Goal: Contribute content

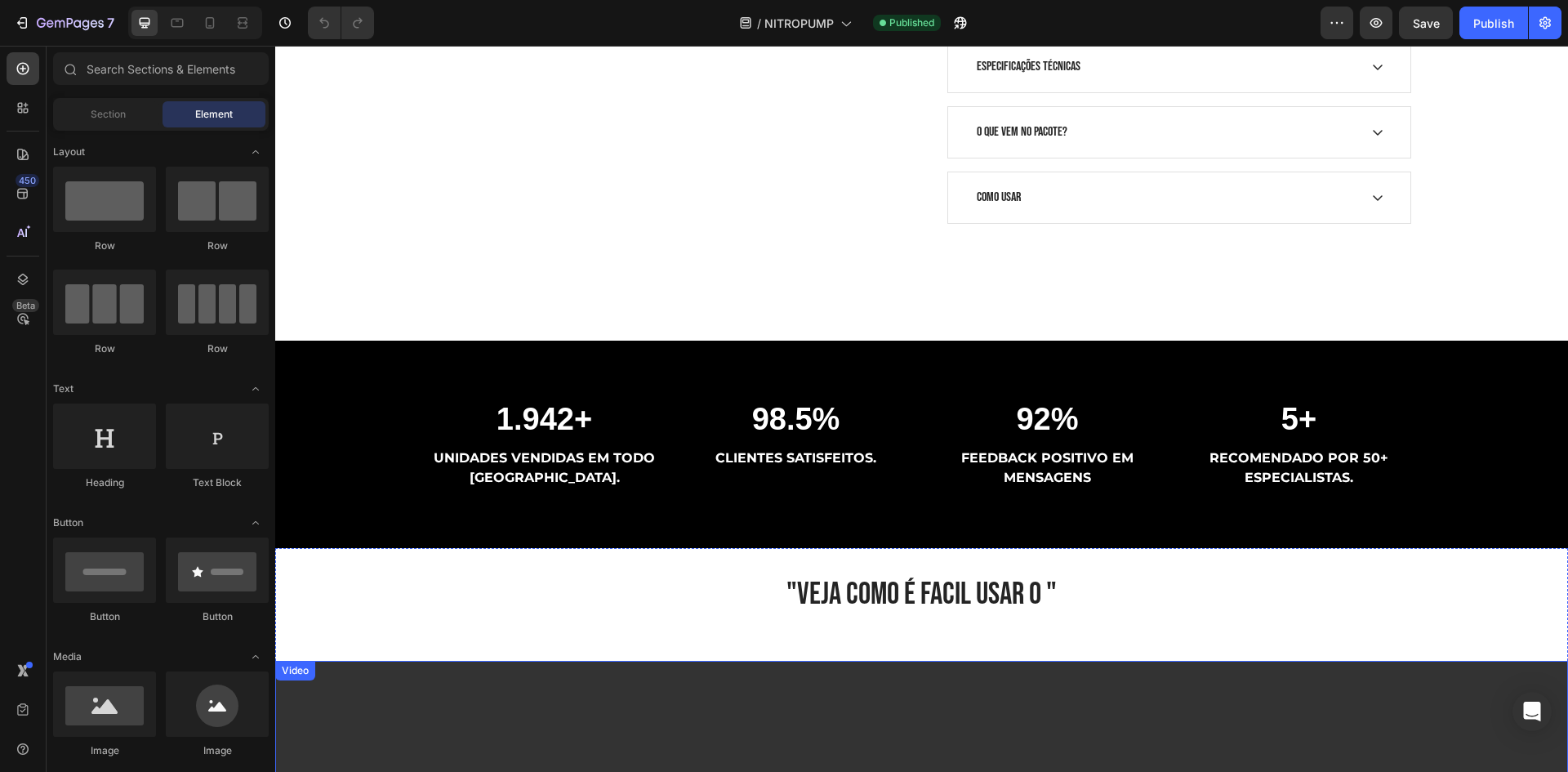
scroll to position [1307, 0]
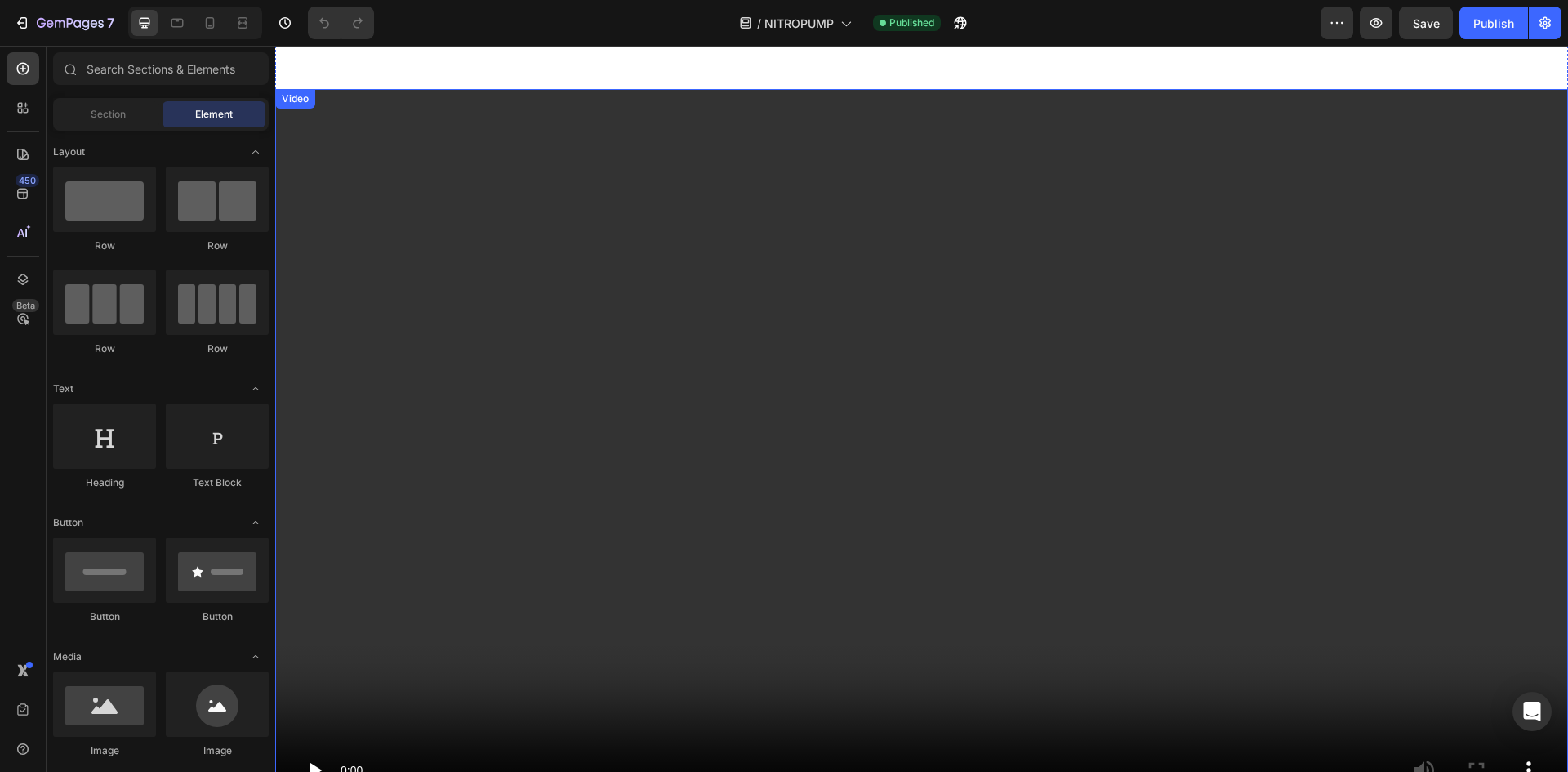
click at [934, 332] on video at bounding box center [921, 452] width 1292 height 727
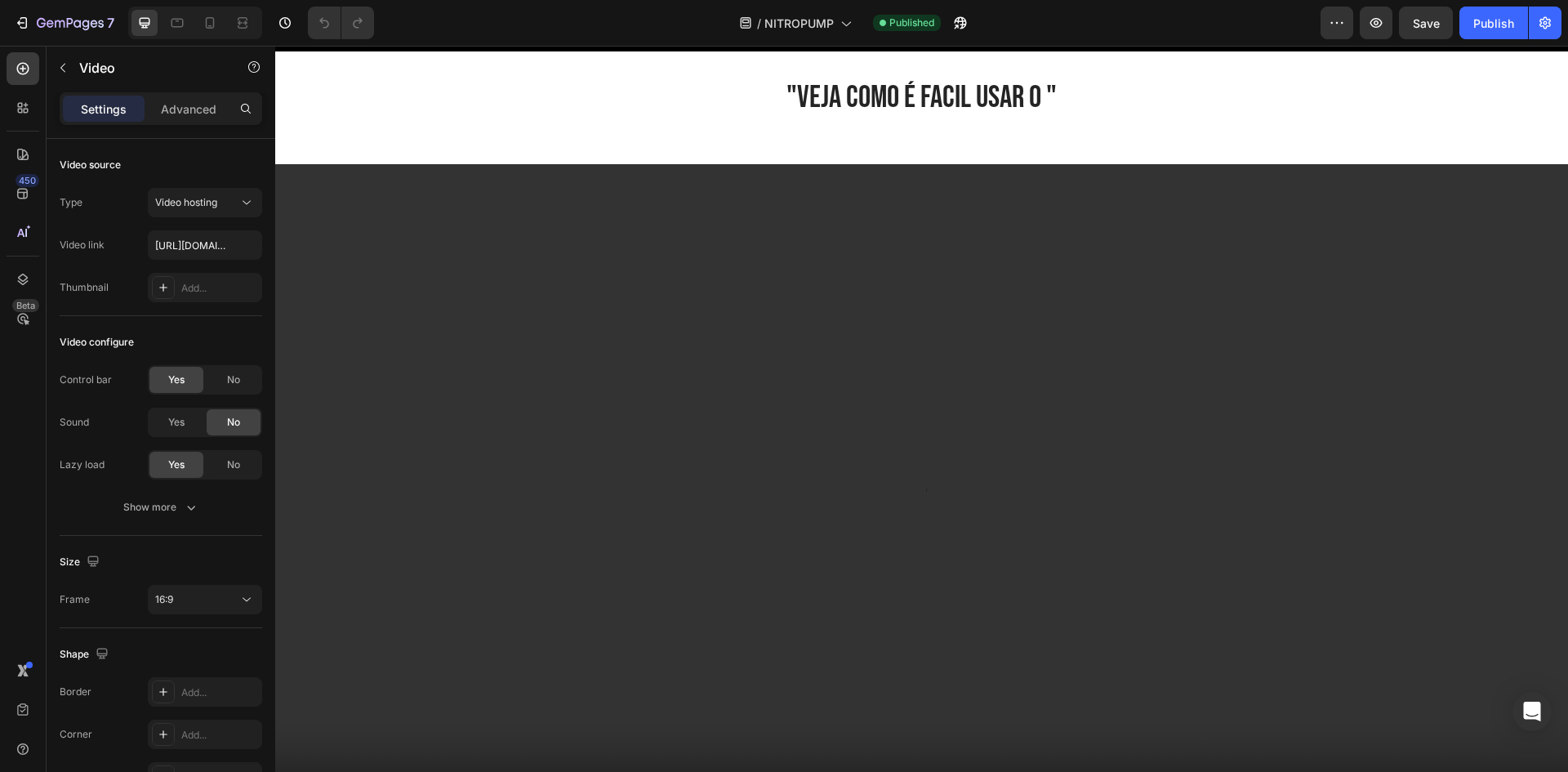
scroll to position [1225, 0]
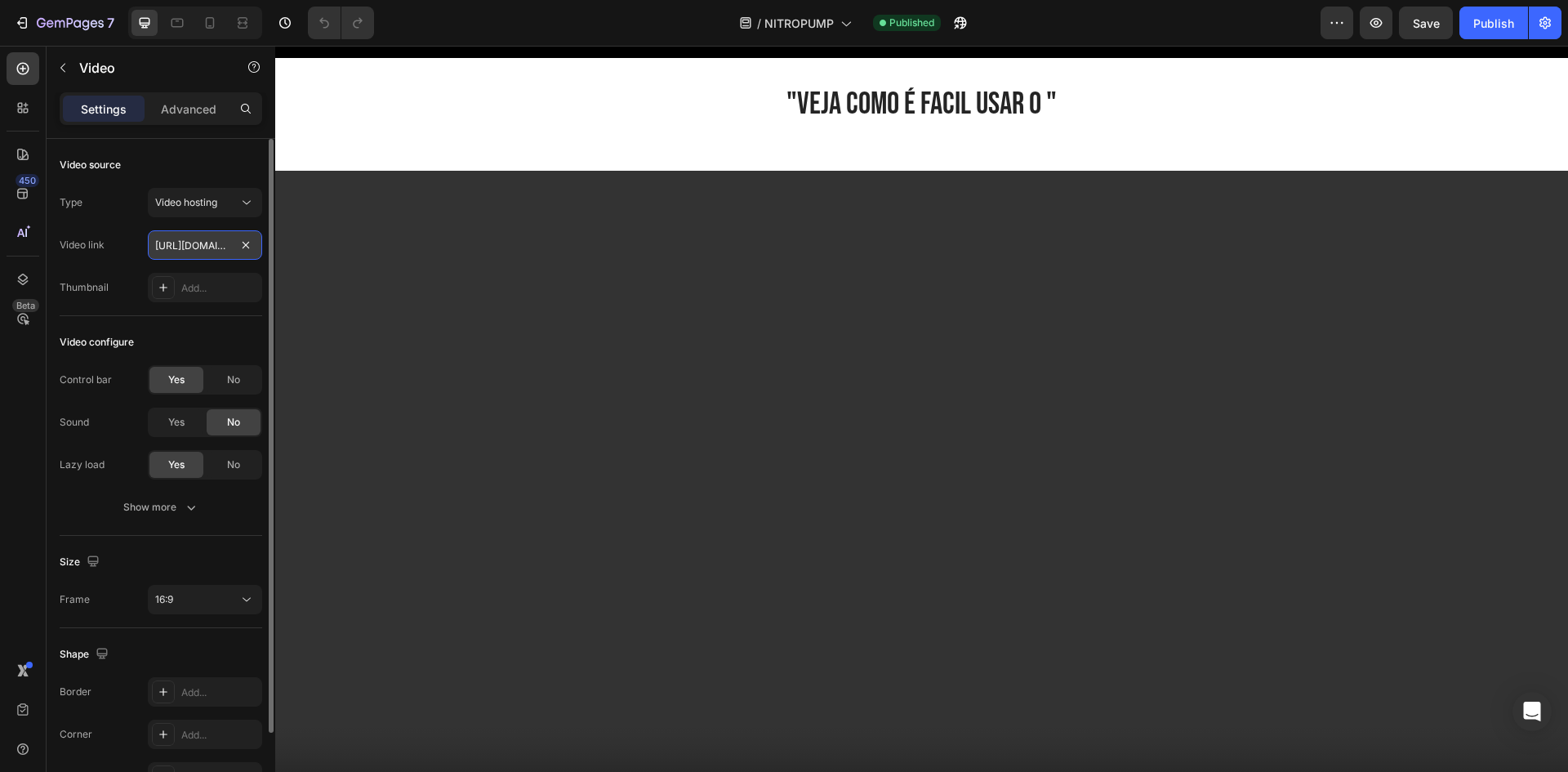
click at [228, 248] on input "[URL][DOMAIN_NAME]" at bounding box center [205, 245] width 114 height 29
click at [173, 286] on div at bounding box center [164, 288] width 23 height 23
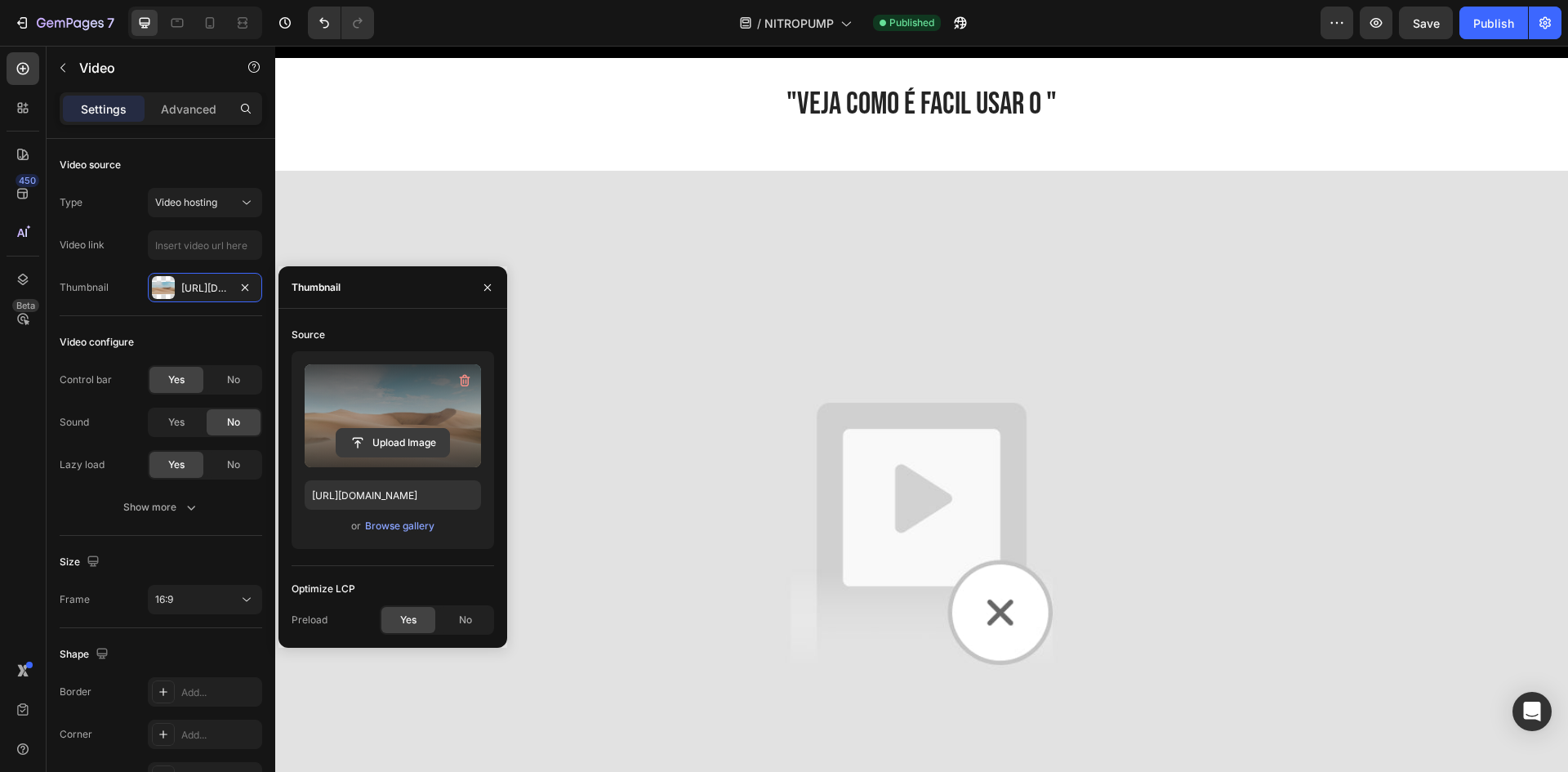
click at [381, 445] on input "file" at bounding box center [392, 443] width 113 height 28
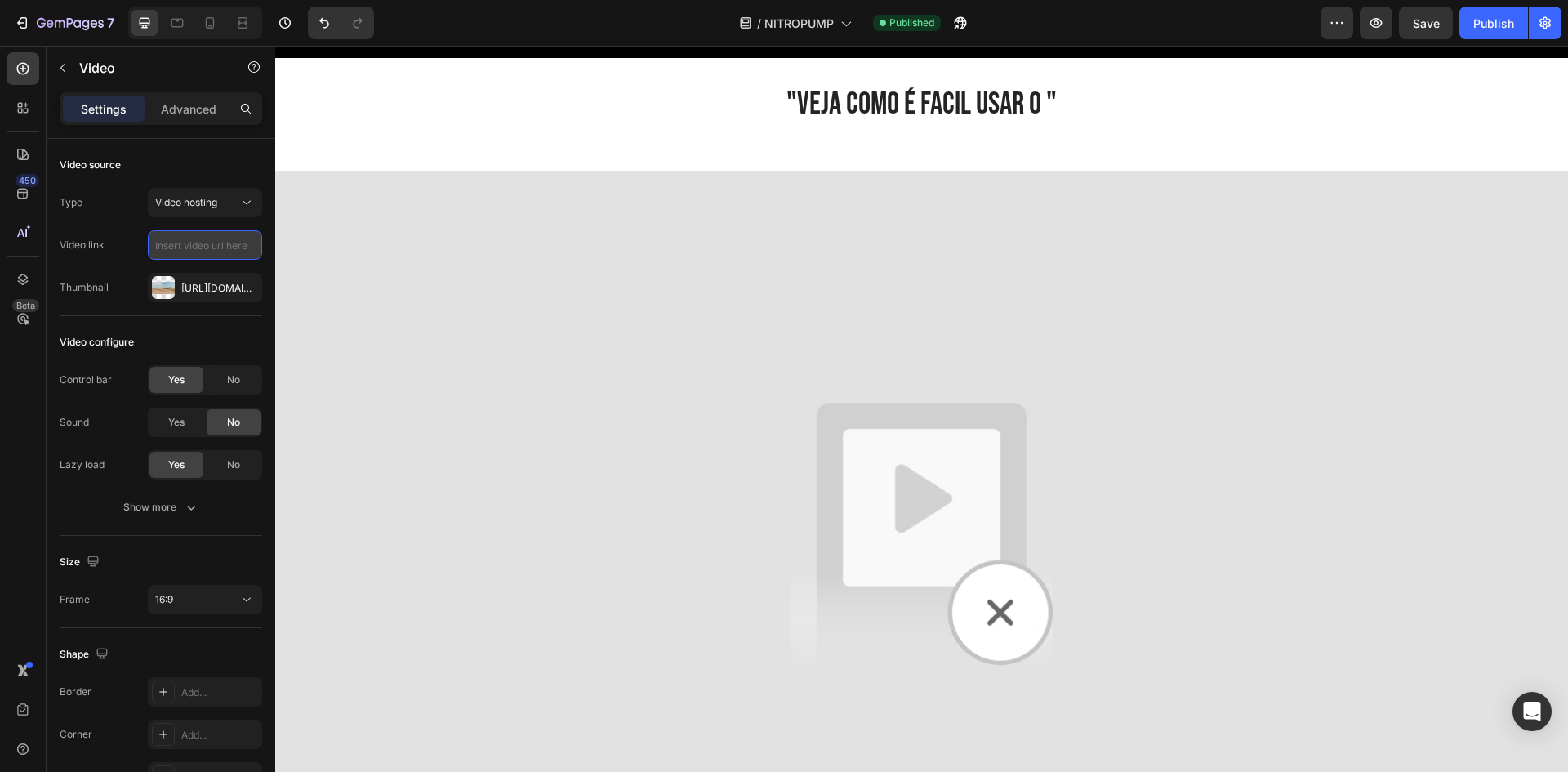
click at [177, 245] on input "text" at bounding box center [205, 245] width 114 height 29
click at [179, 246] on input "text" at bounding box center [205, 245] width 114 height 29
click at [213, 203] on span "Video hosting" at bounding box center [186, 202] width 62 height 12
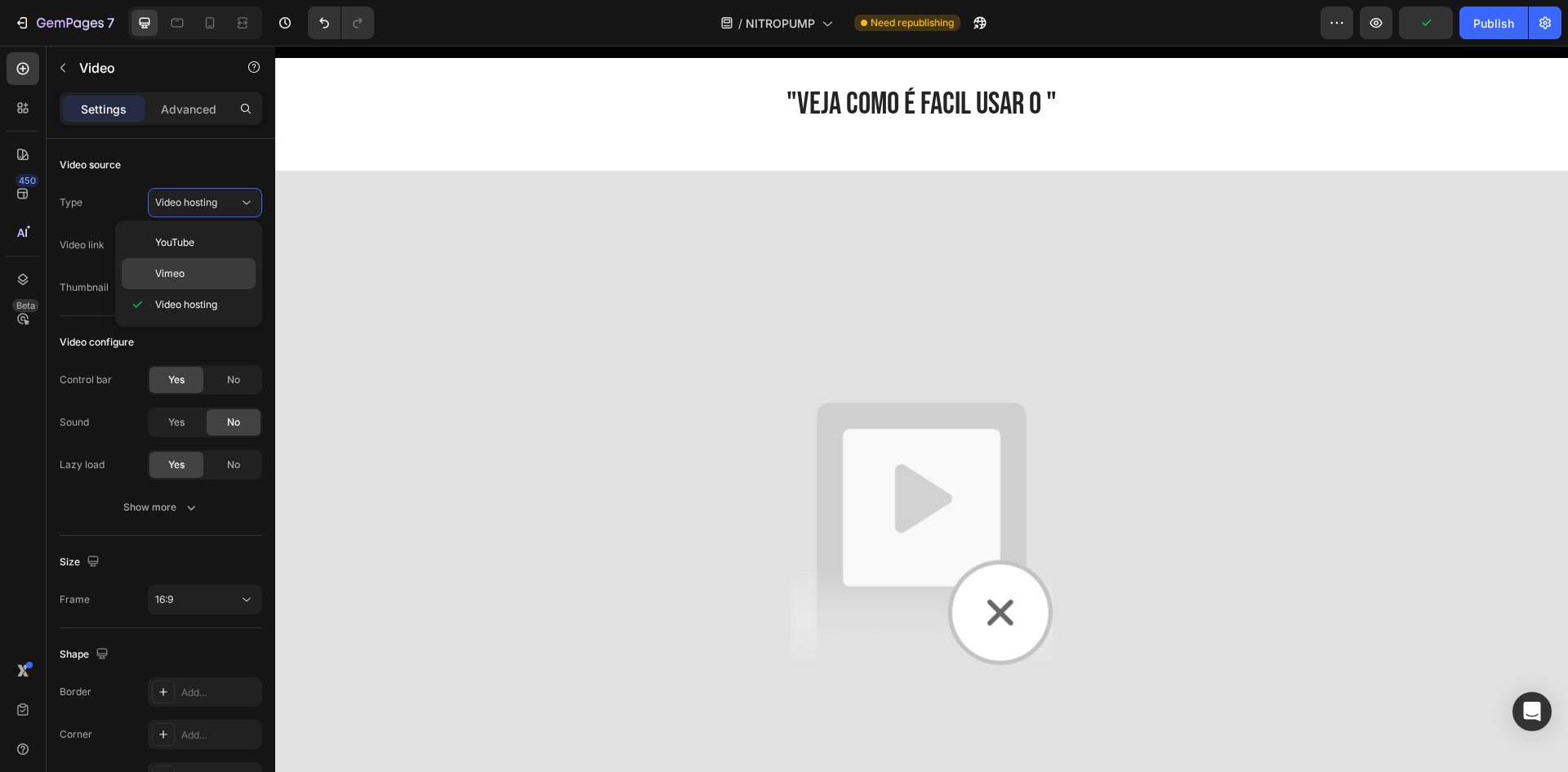
click at [198, 262] on div "Vimeo" at bounding box center [189, 273] width 133 height 31
type input "[URL][DOMAIN_NAME]"
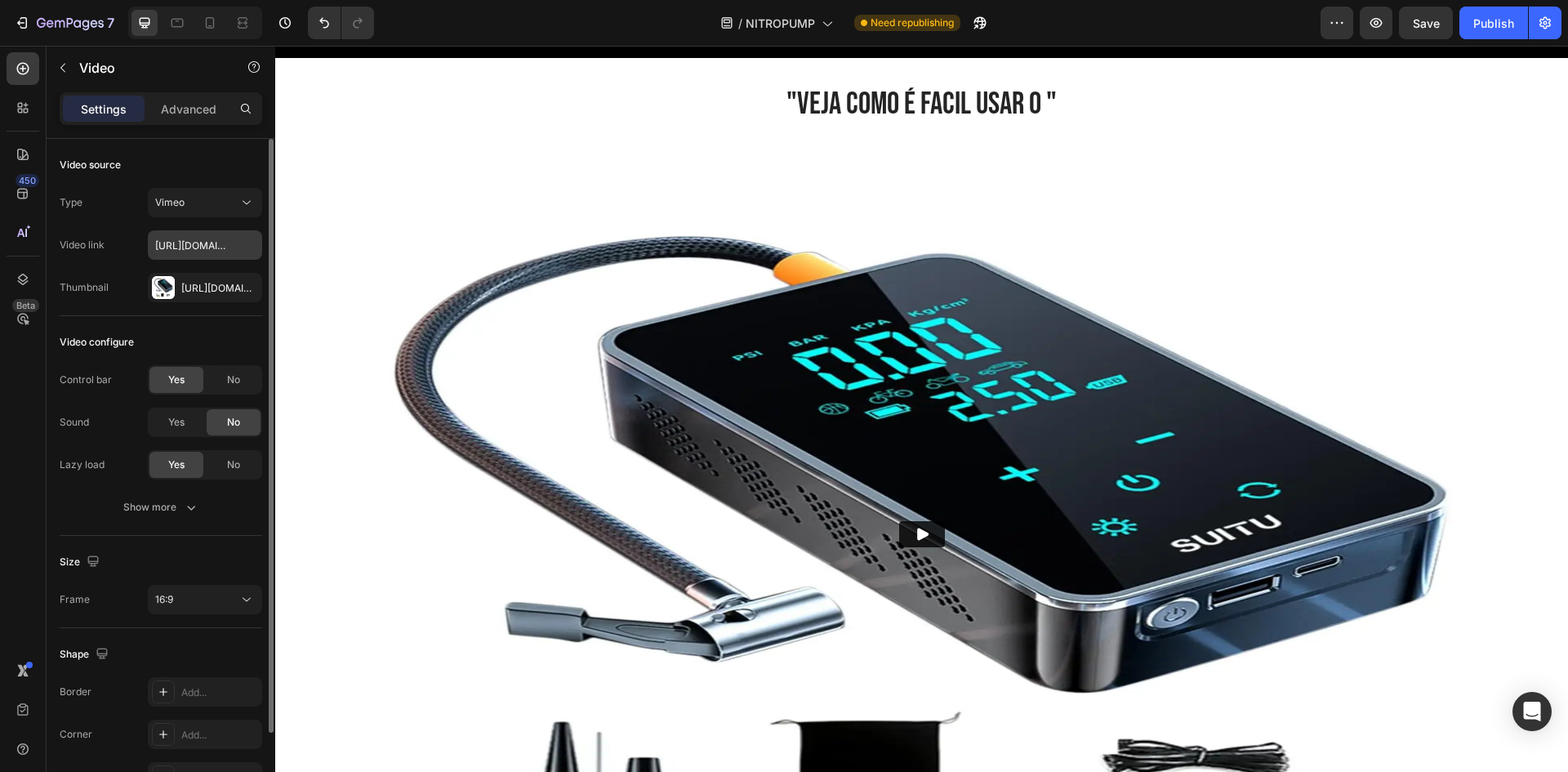
drag, startPoint x: 128, startPoint y: 243, endPoint x: 198, endPoint y: 239, distance: 70.1
click at [131, 243] on div "Video link [URL][DOMAIN_NAME]" at bounding box center [161, 245] width 203 height 29
click at [198, 239] on input "[URL][DOMAIN_NAME]" at bounding box center [205, 245] width 114 height 29
click at [235, 248] on input "text" at bounding box center [205, 245] width 114 height 29
click at [204, 331] on div "Video configure" at bounding box center [161, 342] width 203 height 26
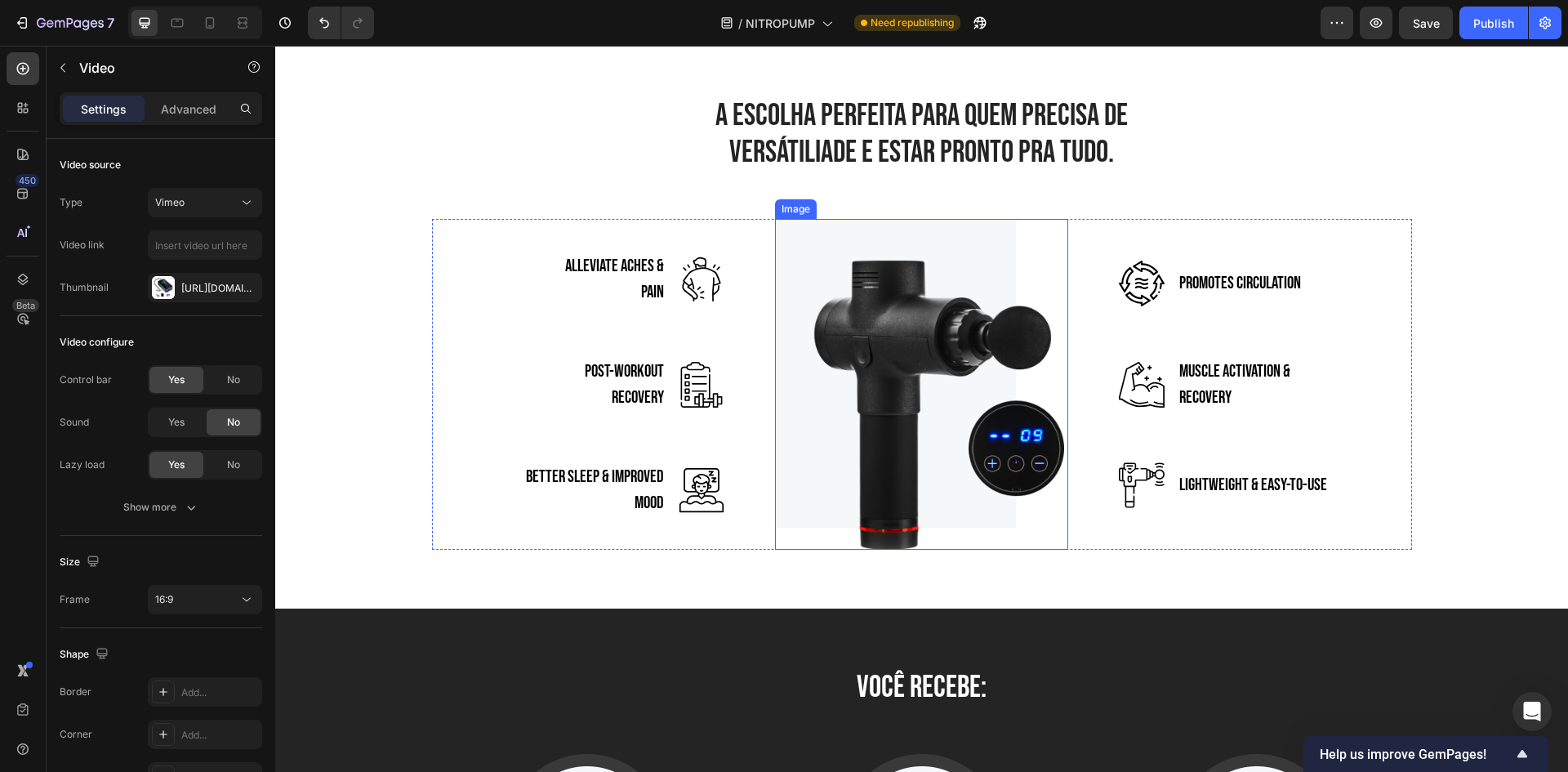
scroll to position [3513, 0]
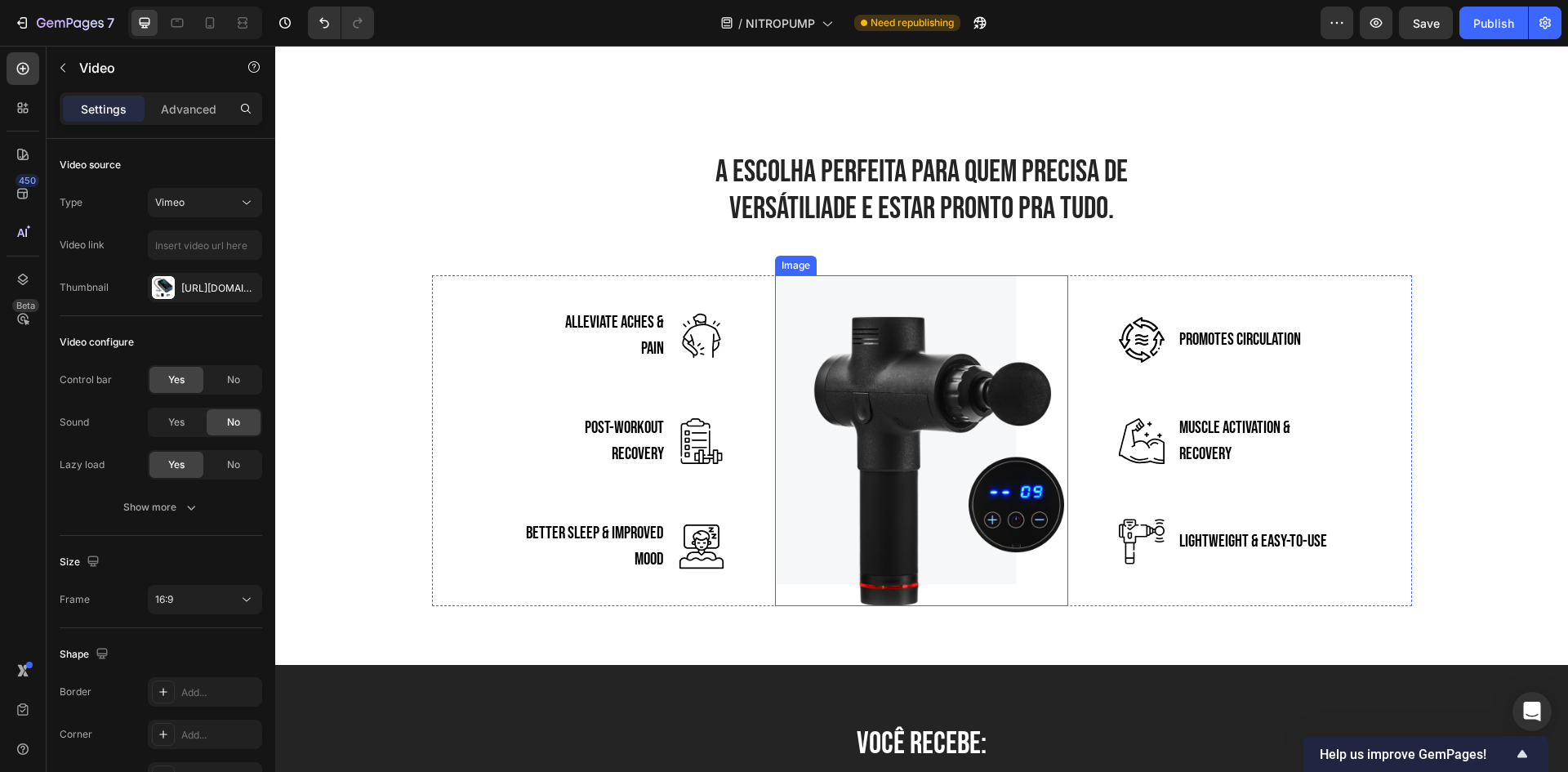
click at [937, 497] on img at bounding box center [921, 441] width 293 height 331
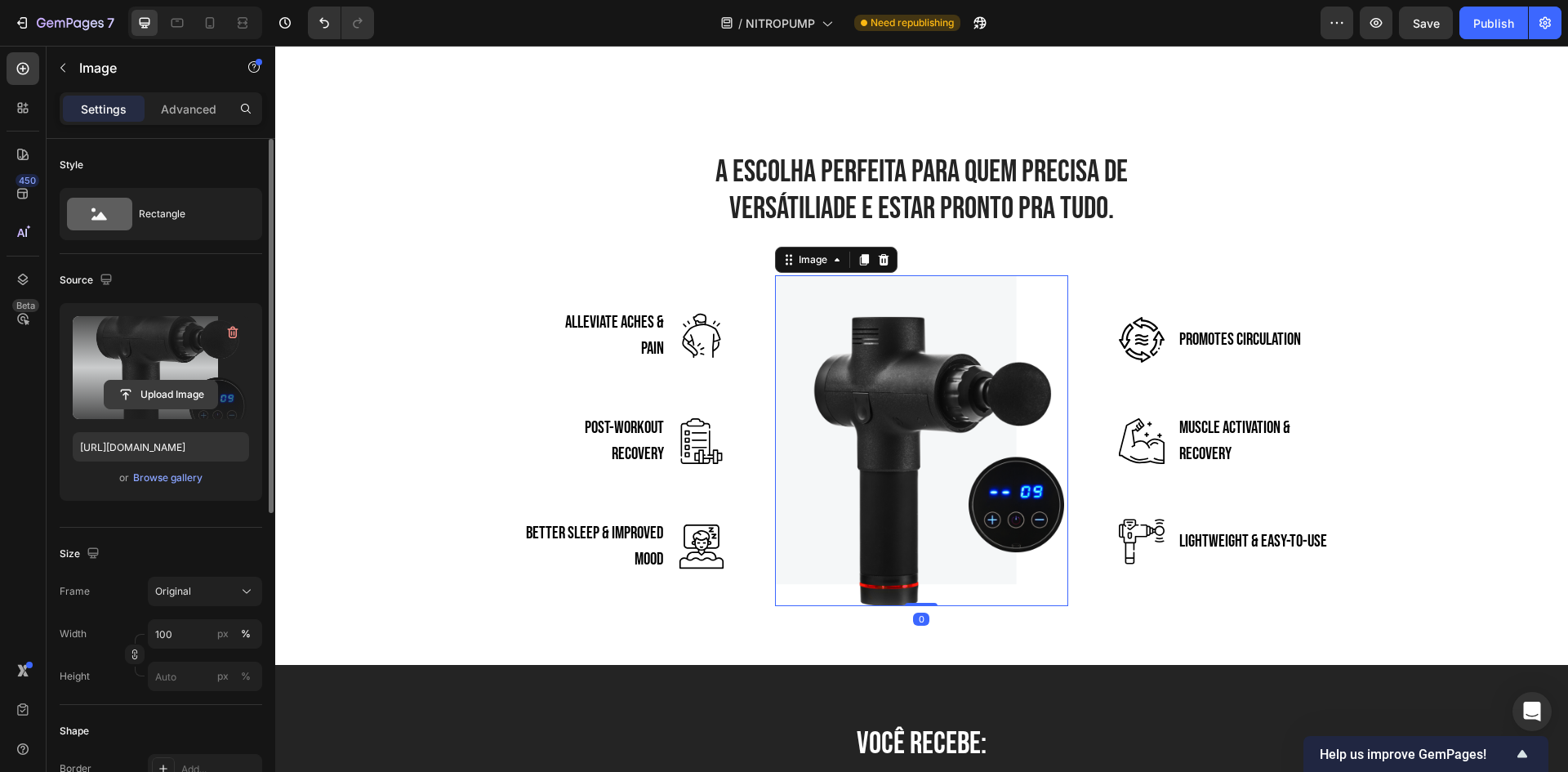
click at [180, 394] on input "file" at bounding box center [160, 394] width 113 height 28
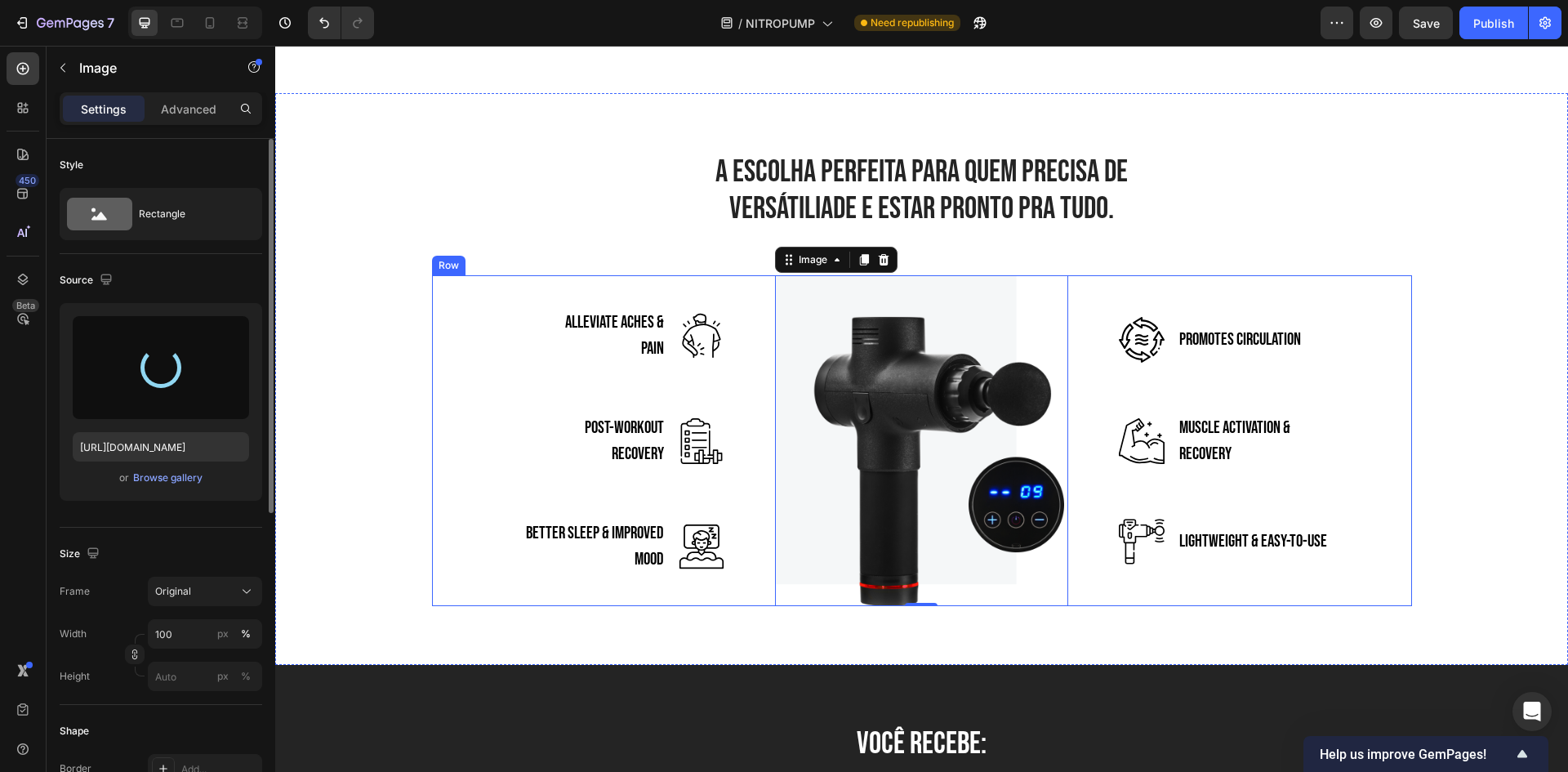
type input "[URL][DOMAIN_NAME]"
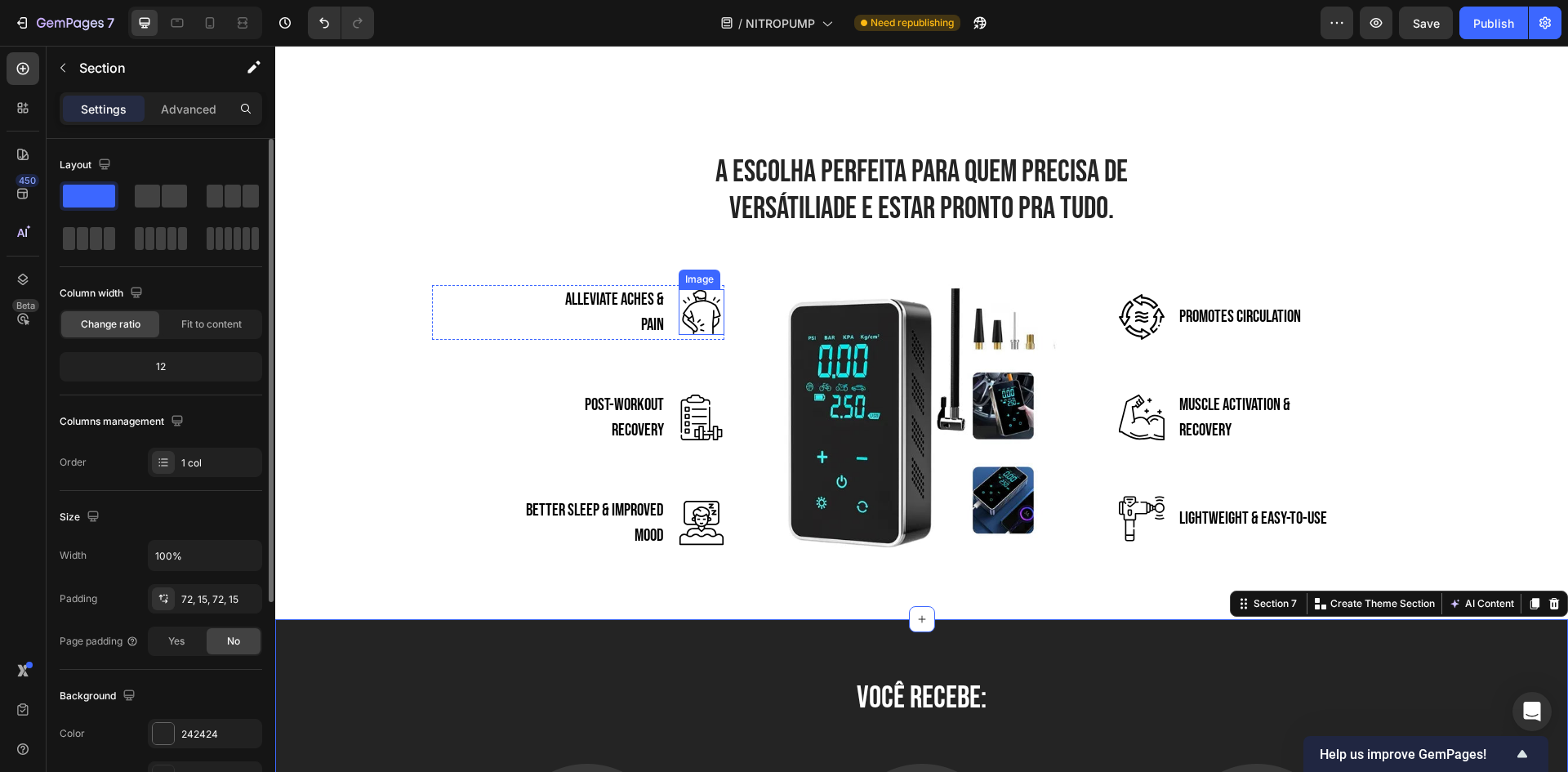
click at [691, 330] on img at bounding box center [700, 312] width 45 height 45
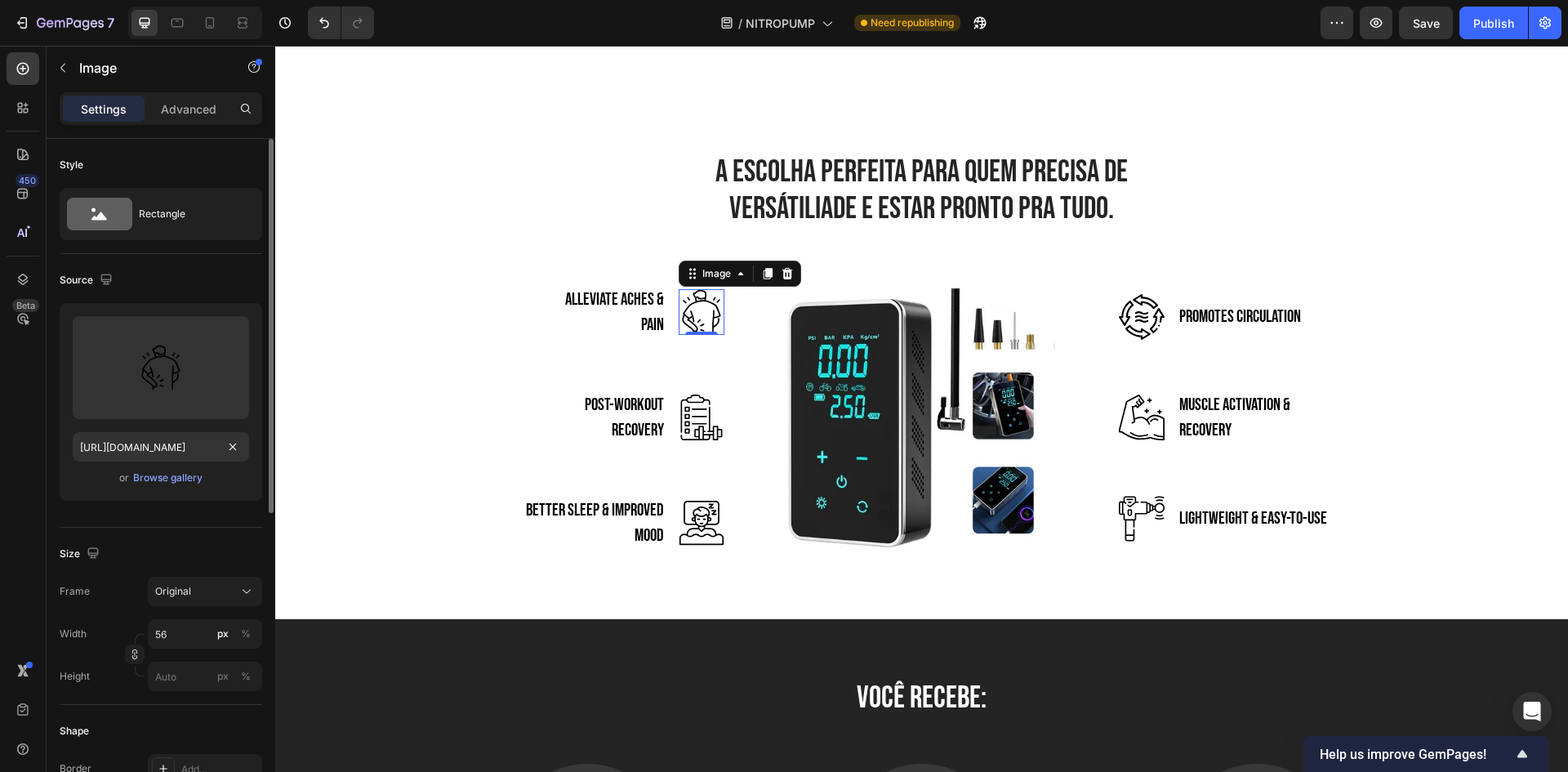
click at [275, 606] on html "Header "NUNCA MAIS FIQUE NA MÃO EM SITUAÇÕES DE EMERGÊNCIA." Heading Row Image …" at bounding box center [921, 142] width 1292 height 7220
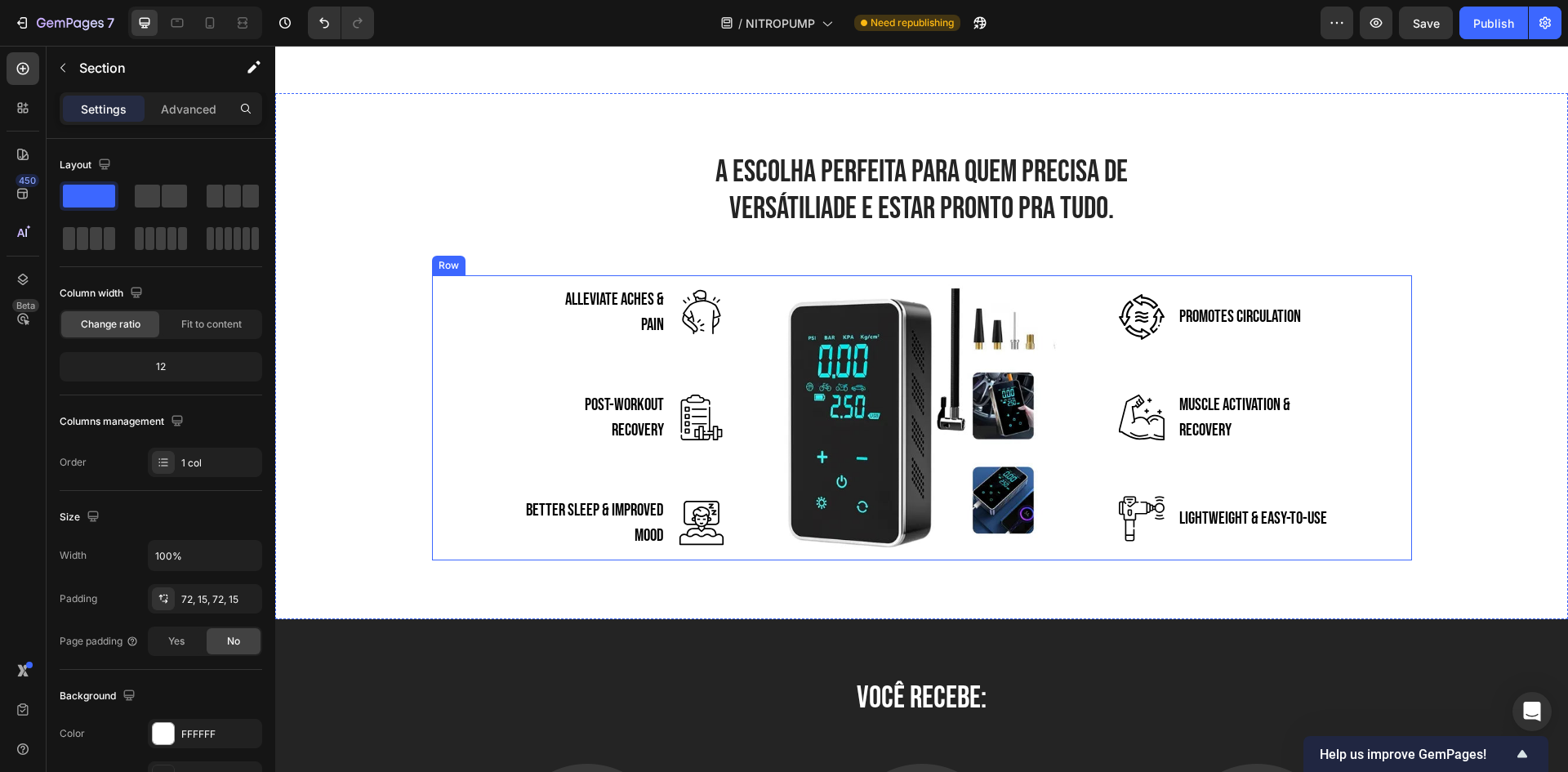
click at [698, 313] on img at bounding box center [700, 312] width 45 height 45
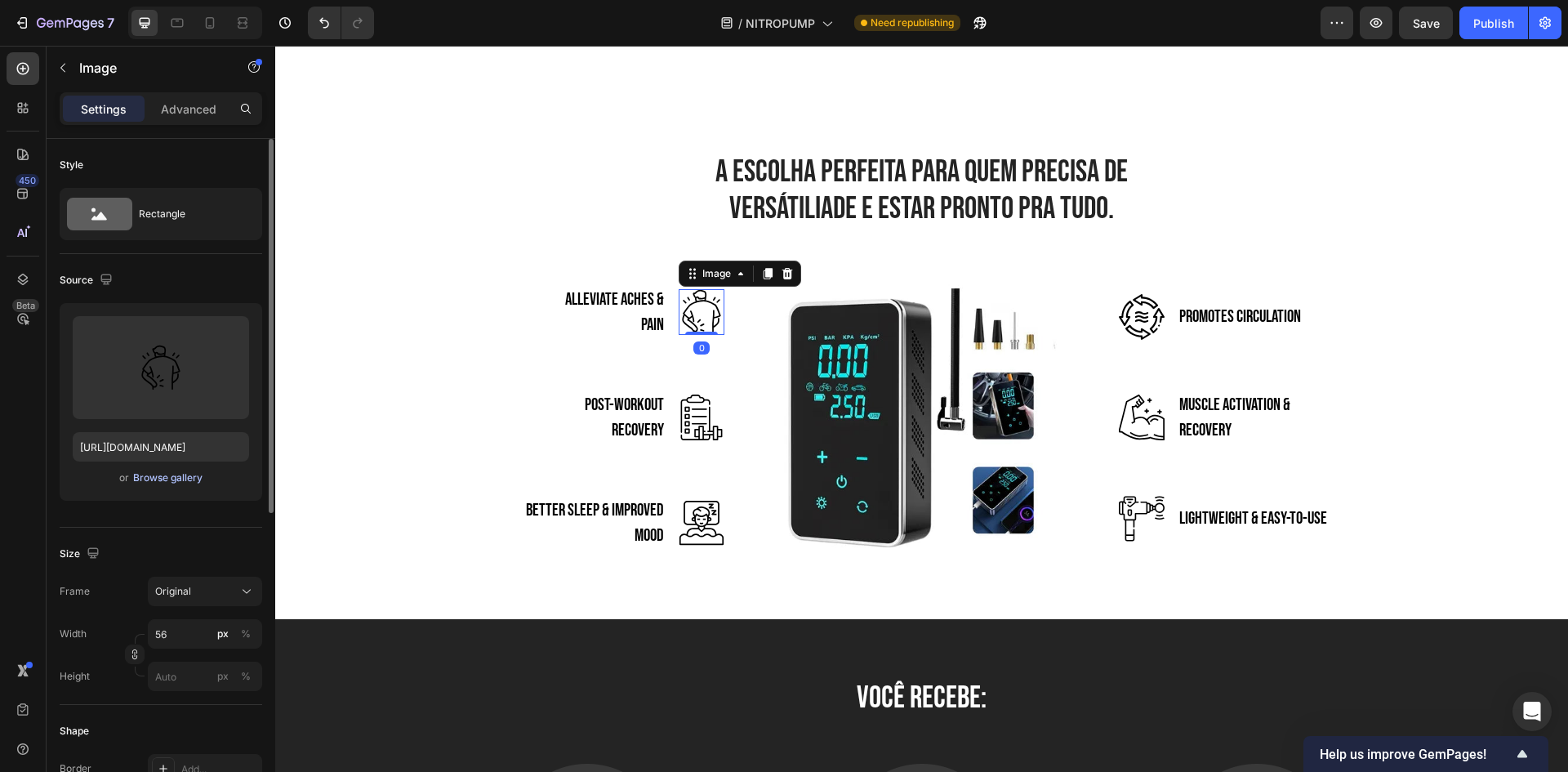
click at [161, 478] on div "Browse gallery" at bounding box center [168, 477] width 69 height 15
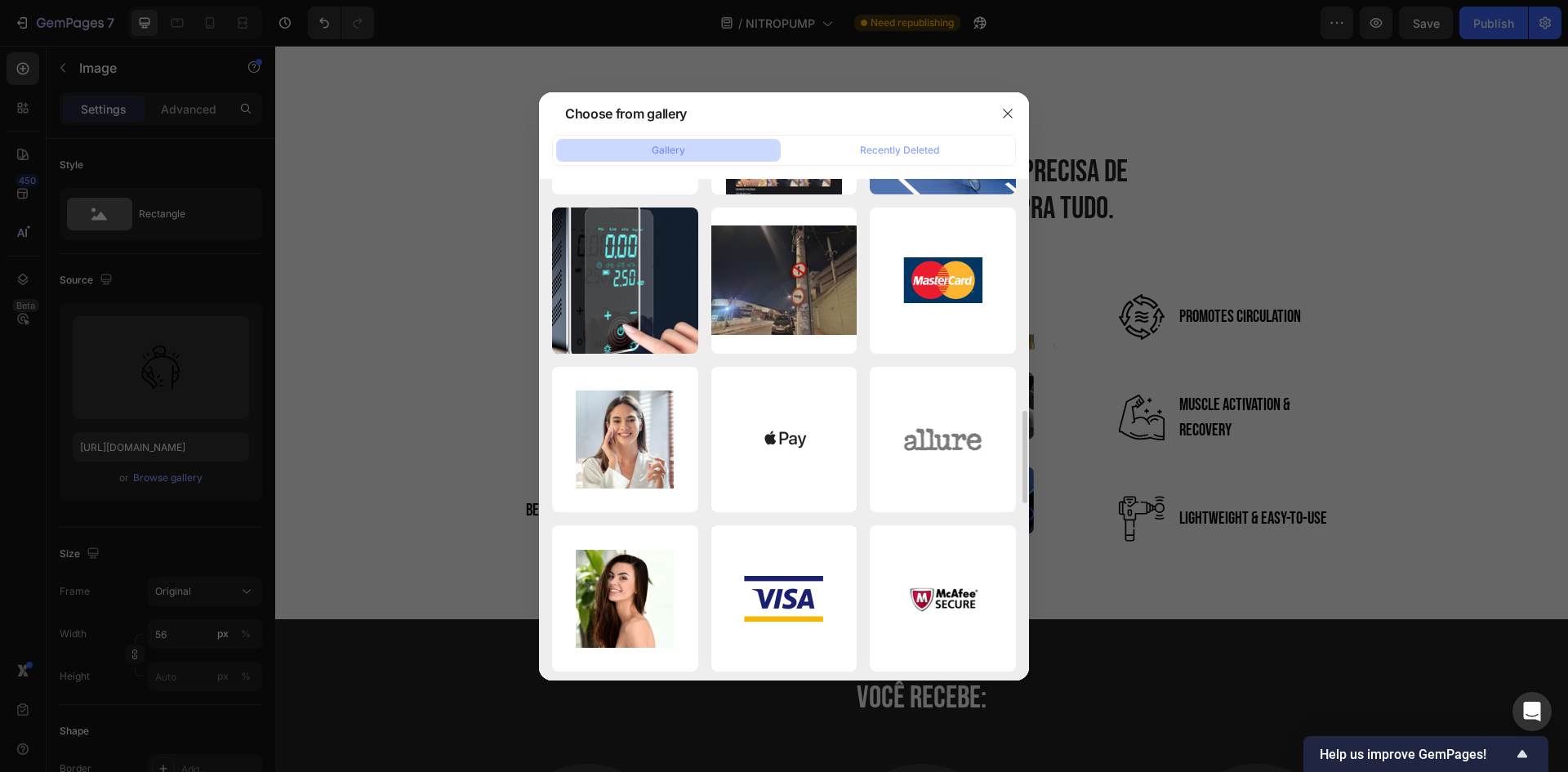
scroll to position [930, 0]
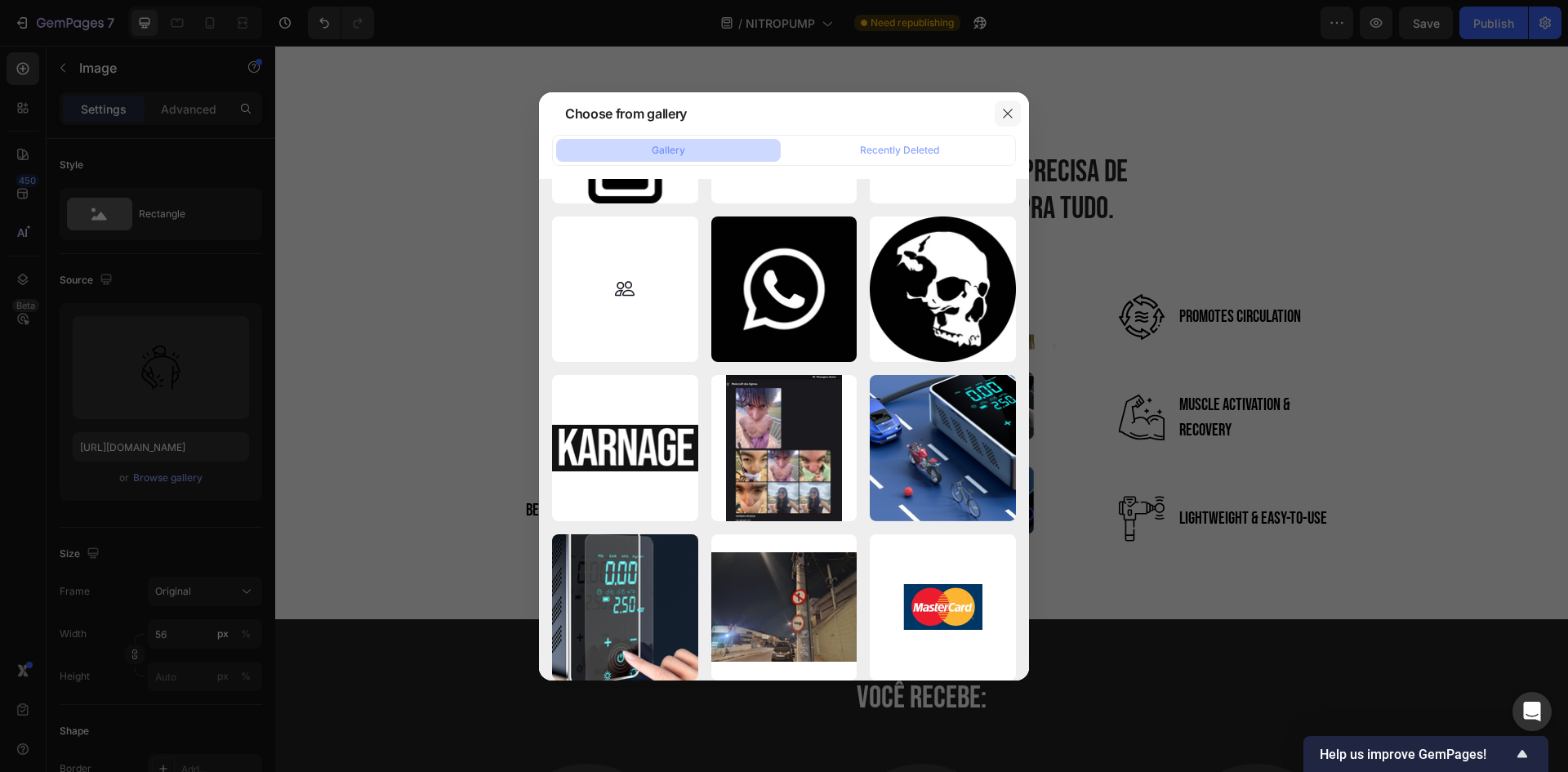
click at [1013, 110] on icon "button" at bounding box center [1007, 113] width 13 height 13
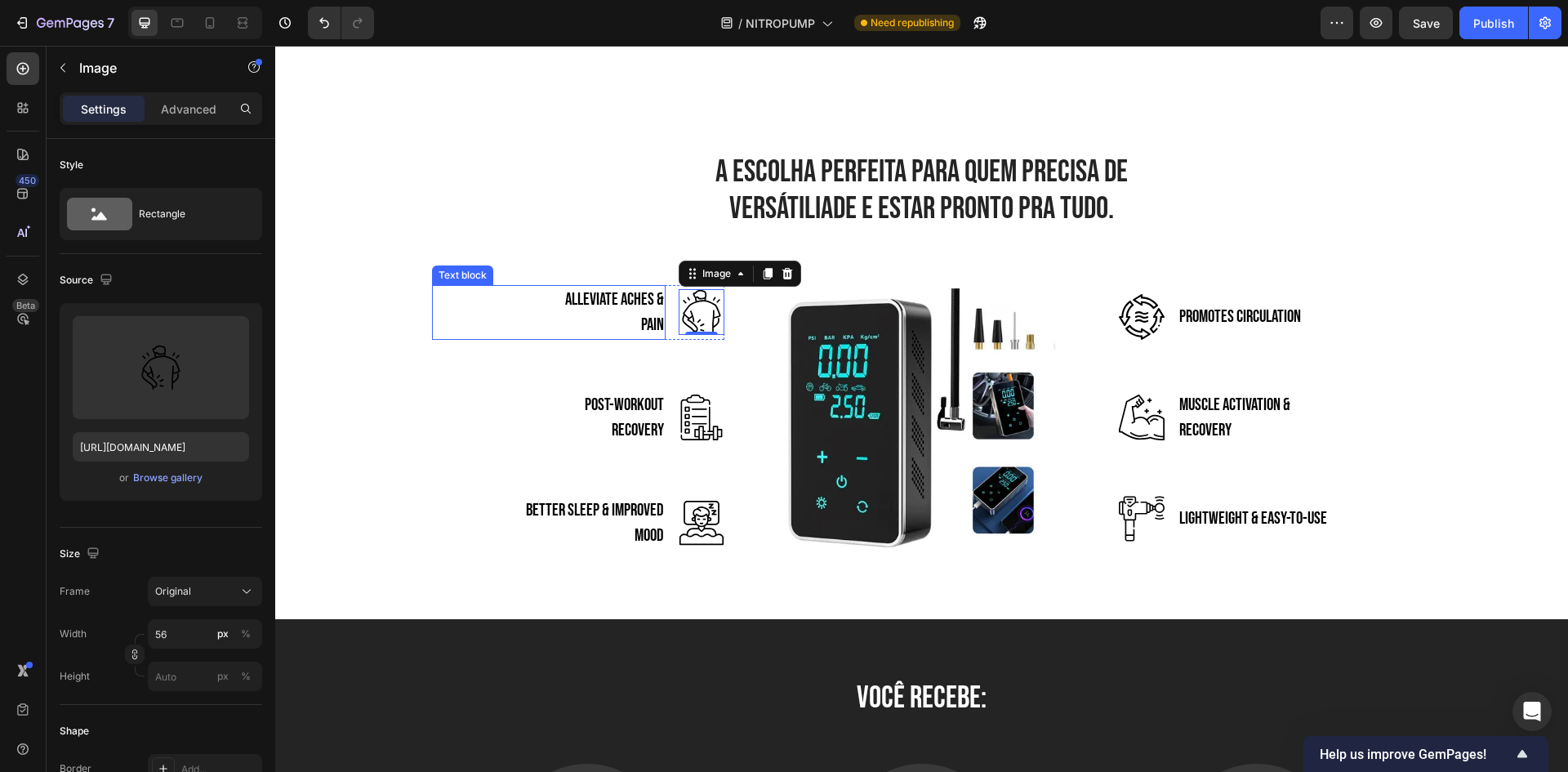
click at [843, 174] on h2 "A ESCOLHA PERFEITA PARA QUEM PRECISA DE VERSÁTILIADE E ESTAR PRONTO PRA TUDO." at bounding box center [922, 191] width 514 height 77
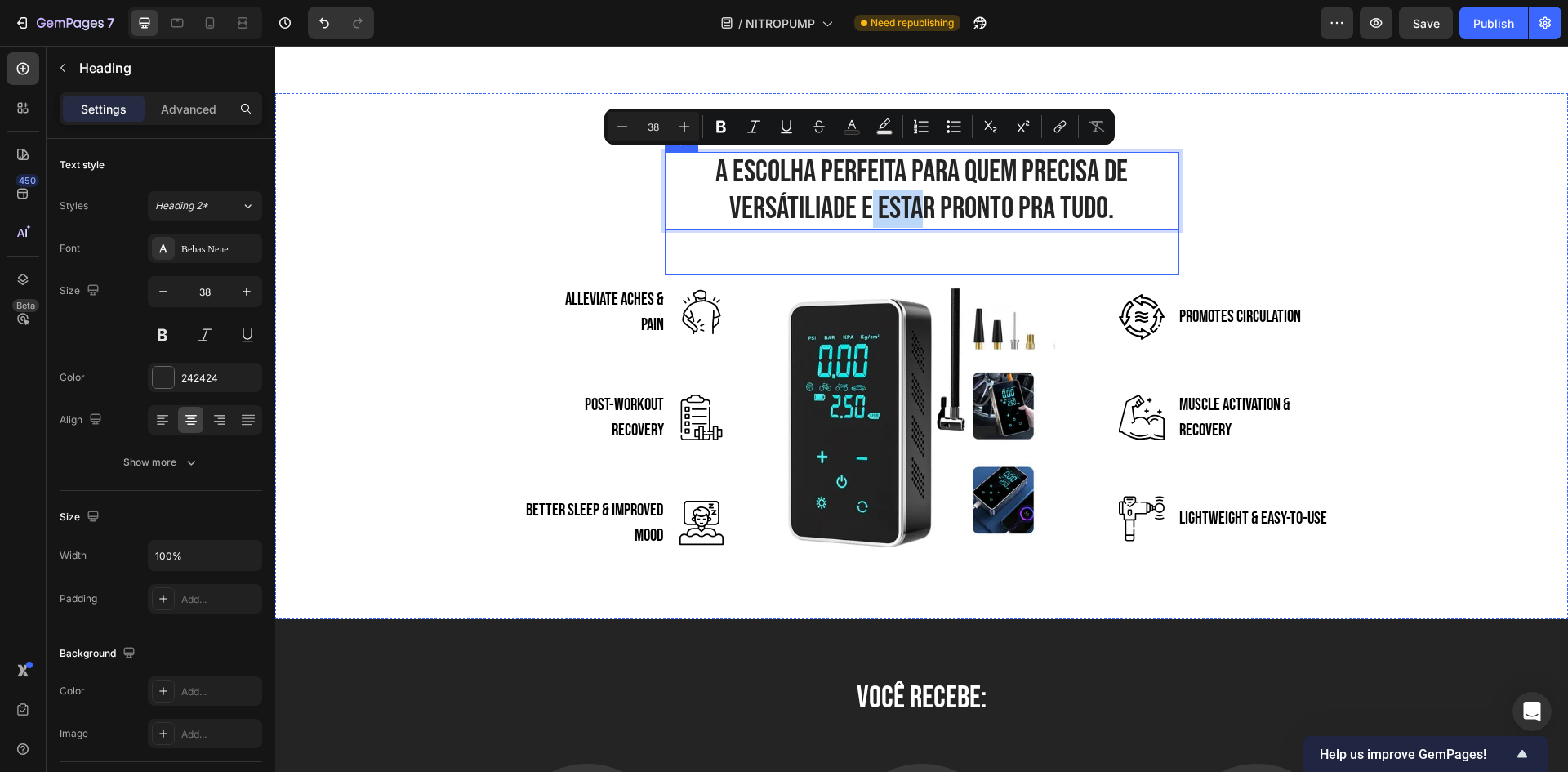
drag, startPoint x: 907, startPoint y: 272, endPoint x: 918, endPoint y: 280, distance: 13.6
click at [918, 280] on div "A ESCOLHA PERFEITA PARA QUEM PRECISA DE VERSÁTILIADE E ESTAR PRONTO PRA TUDO. H…" at bounding box center [921, 356] width 1268 height 409
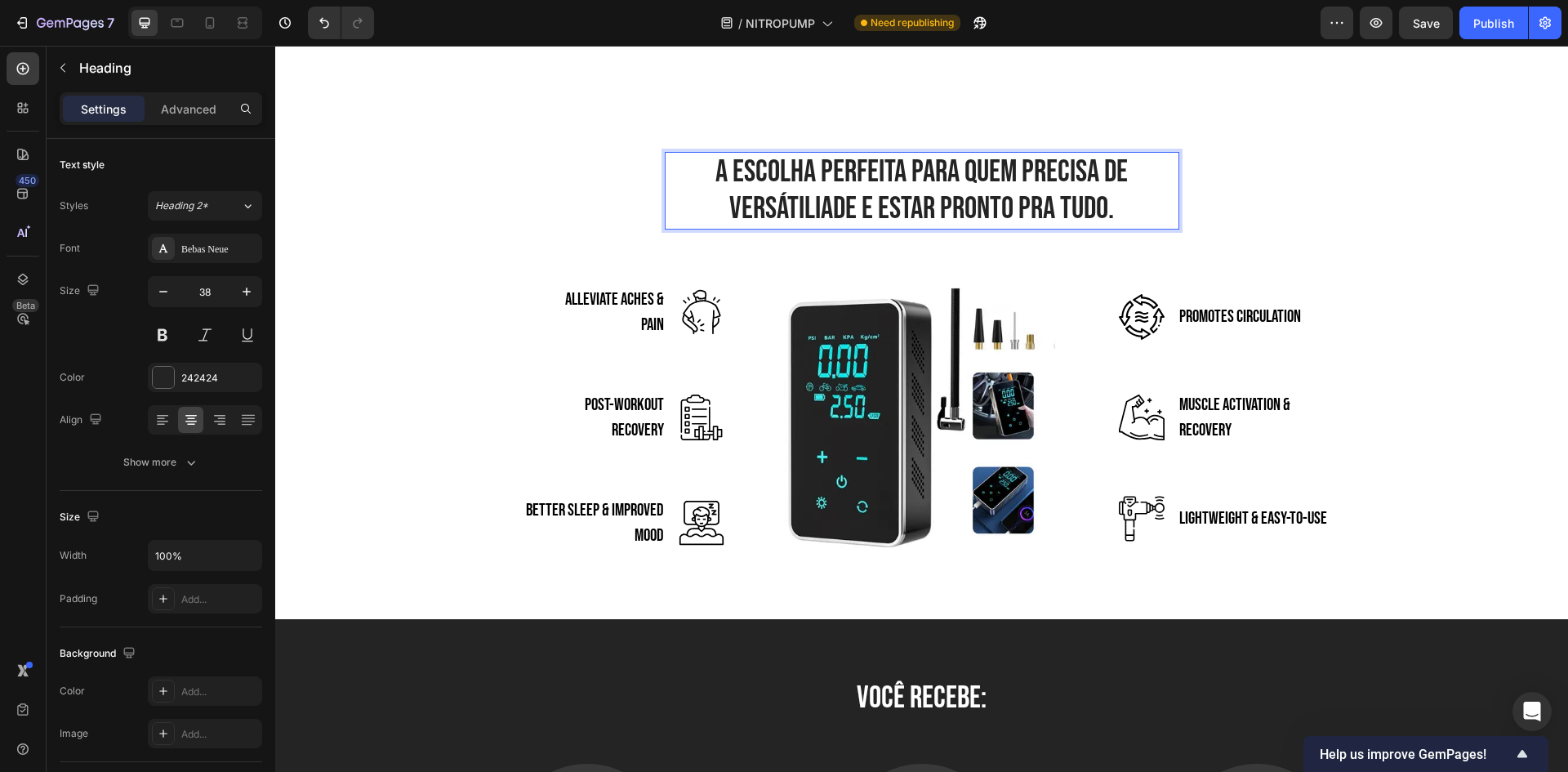
click at [1115, 227] on p "A ESCOLHA PERFEITA PARA QUEM PRECISA DE VERSÁTILIADE E ESTAR PRONTO PRA TUDO." at bounding box center [922, 190] width 511 height 74
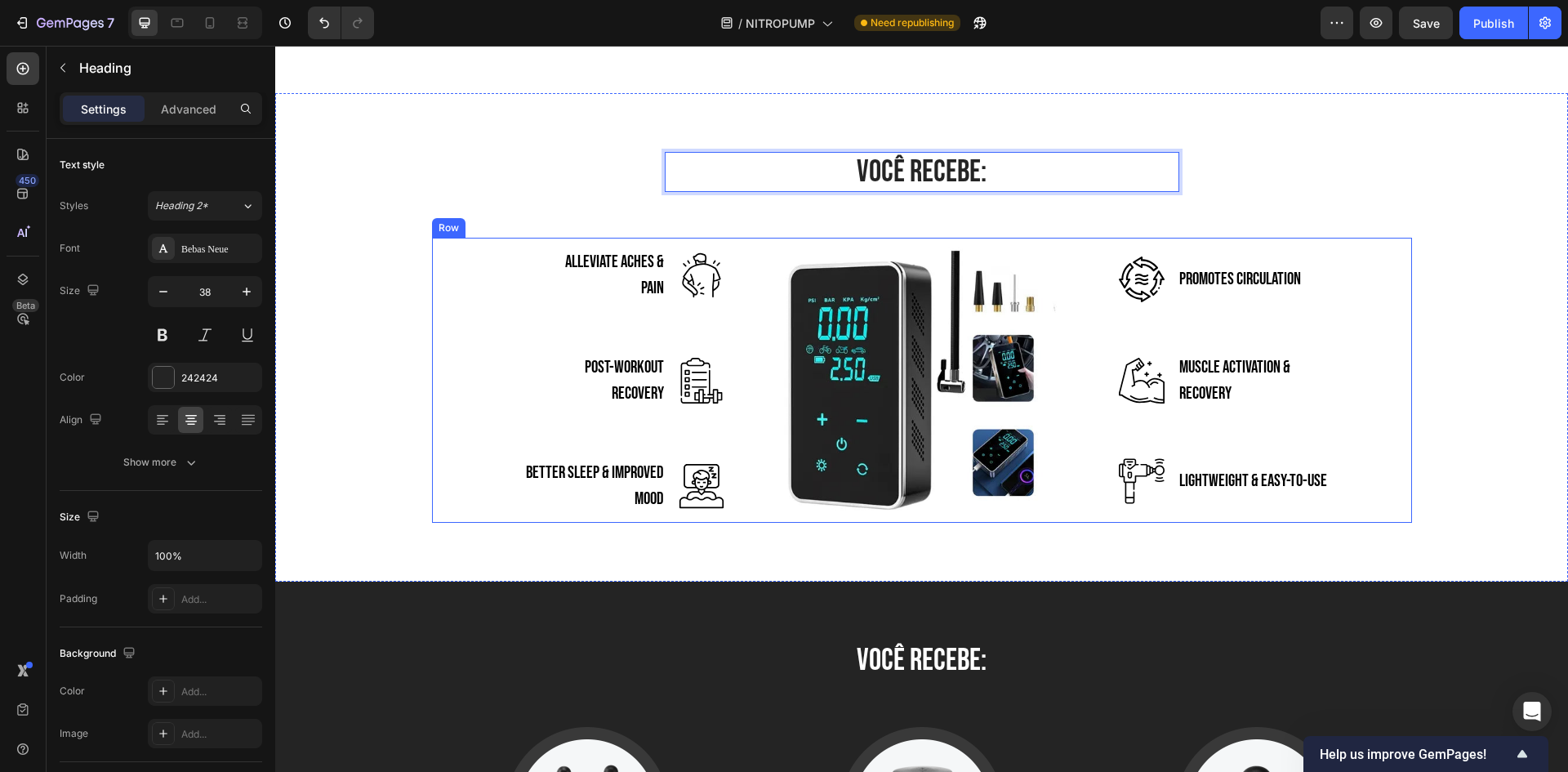
click at [1208, 282] on p "Promotes Circulation" at bounding box center [1240, 279] width 122 height 26
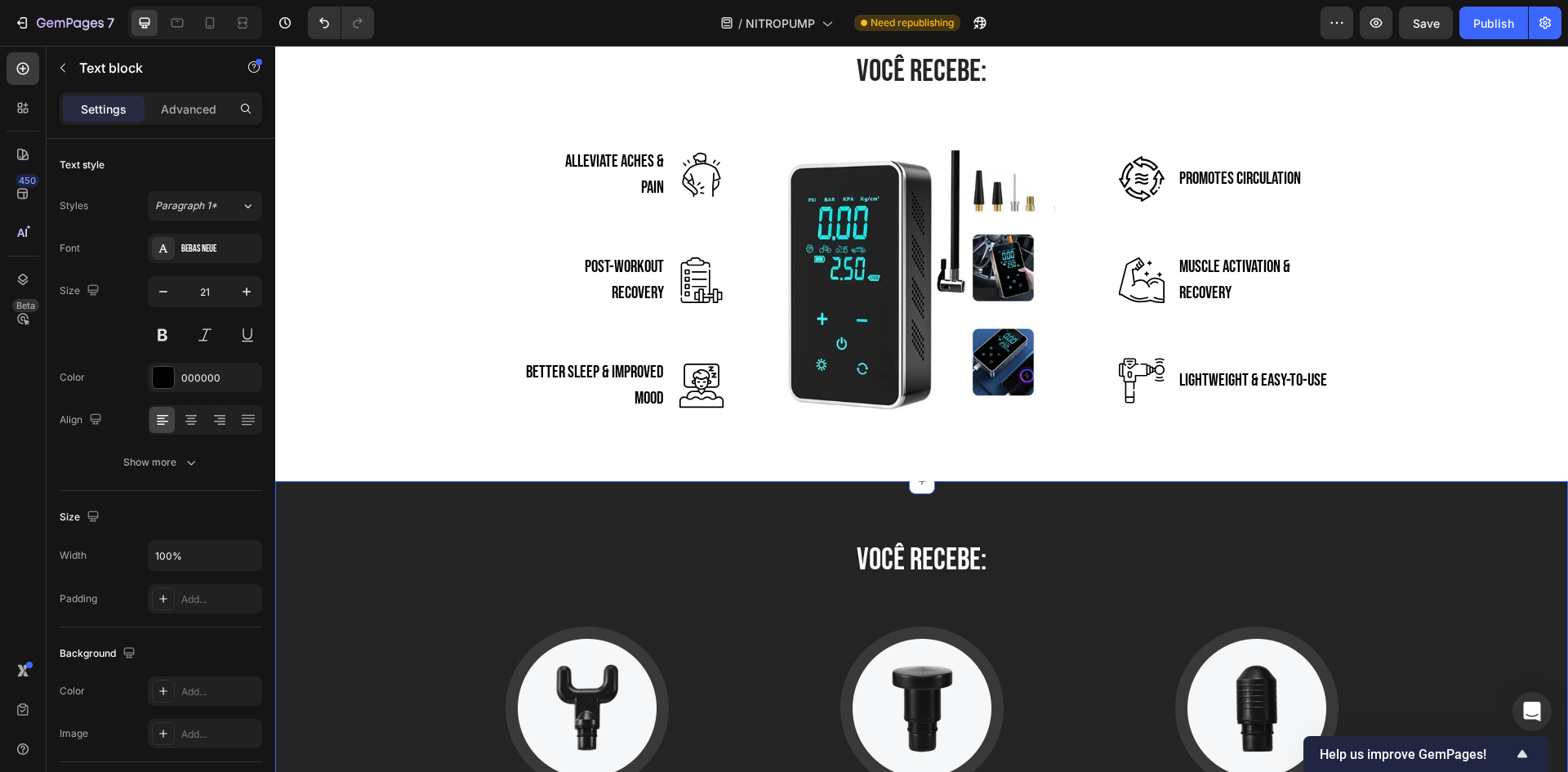
scroll to position [3595, 0]
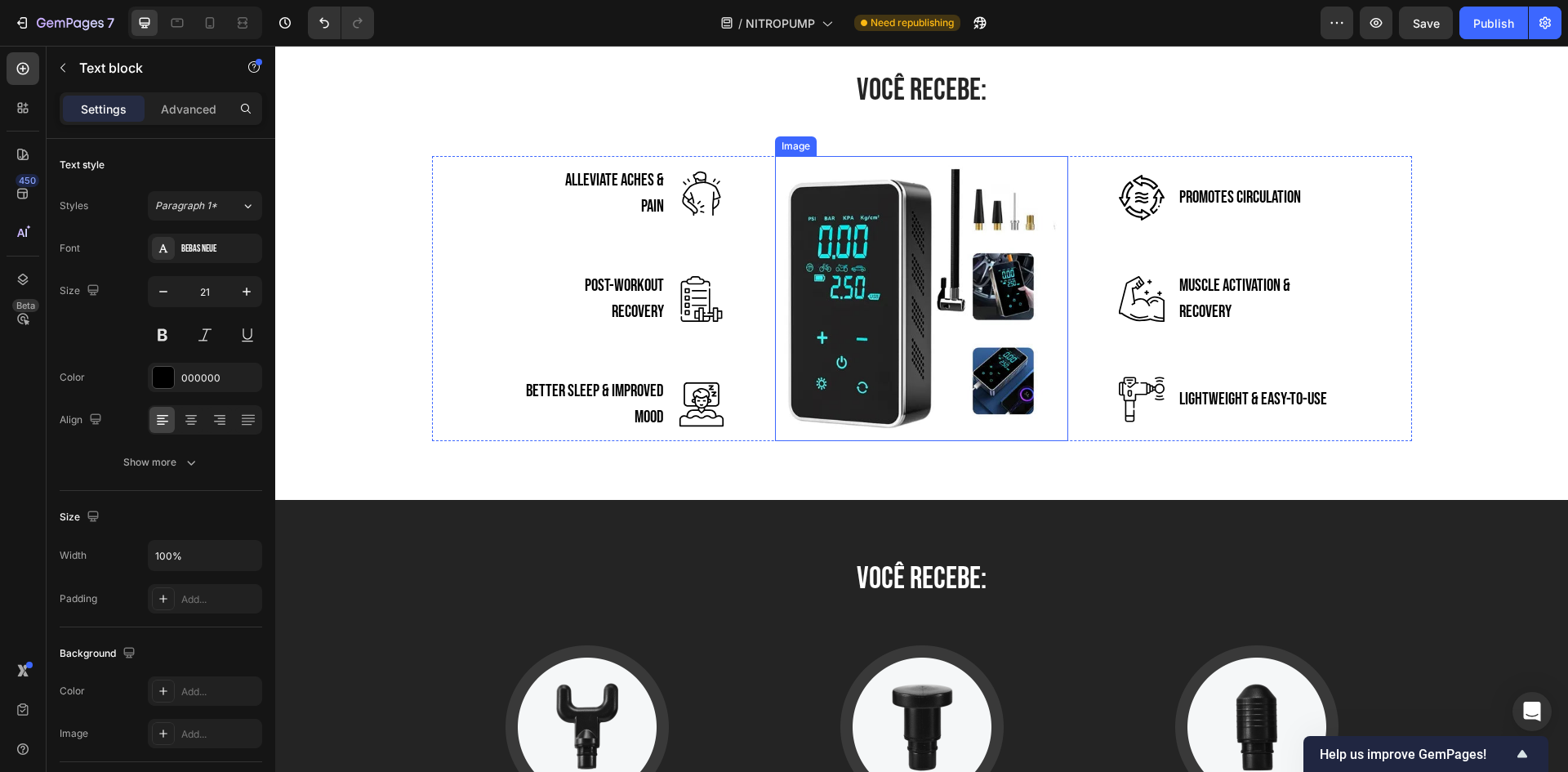
click at [858, 356] on img at bounding box center [921, 298] width 293 height 285
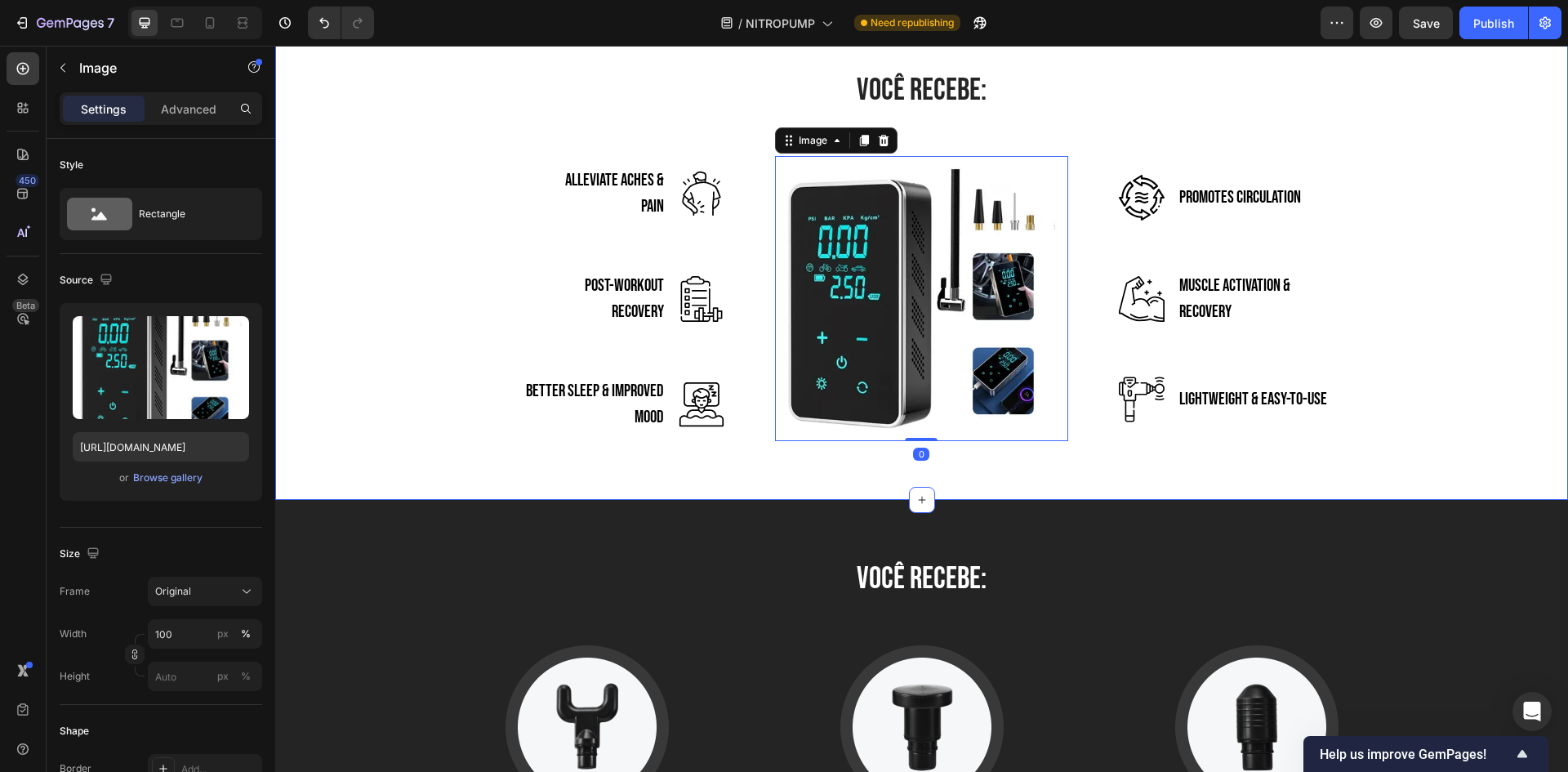
click at [734, 453] on div "VOCÊ RECEBE: Heading Row Alleviate Aches & Pain Text block Image Row Post-Worko…" at bounding box center [921, 256] width 1292 height 489
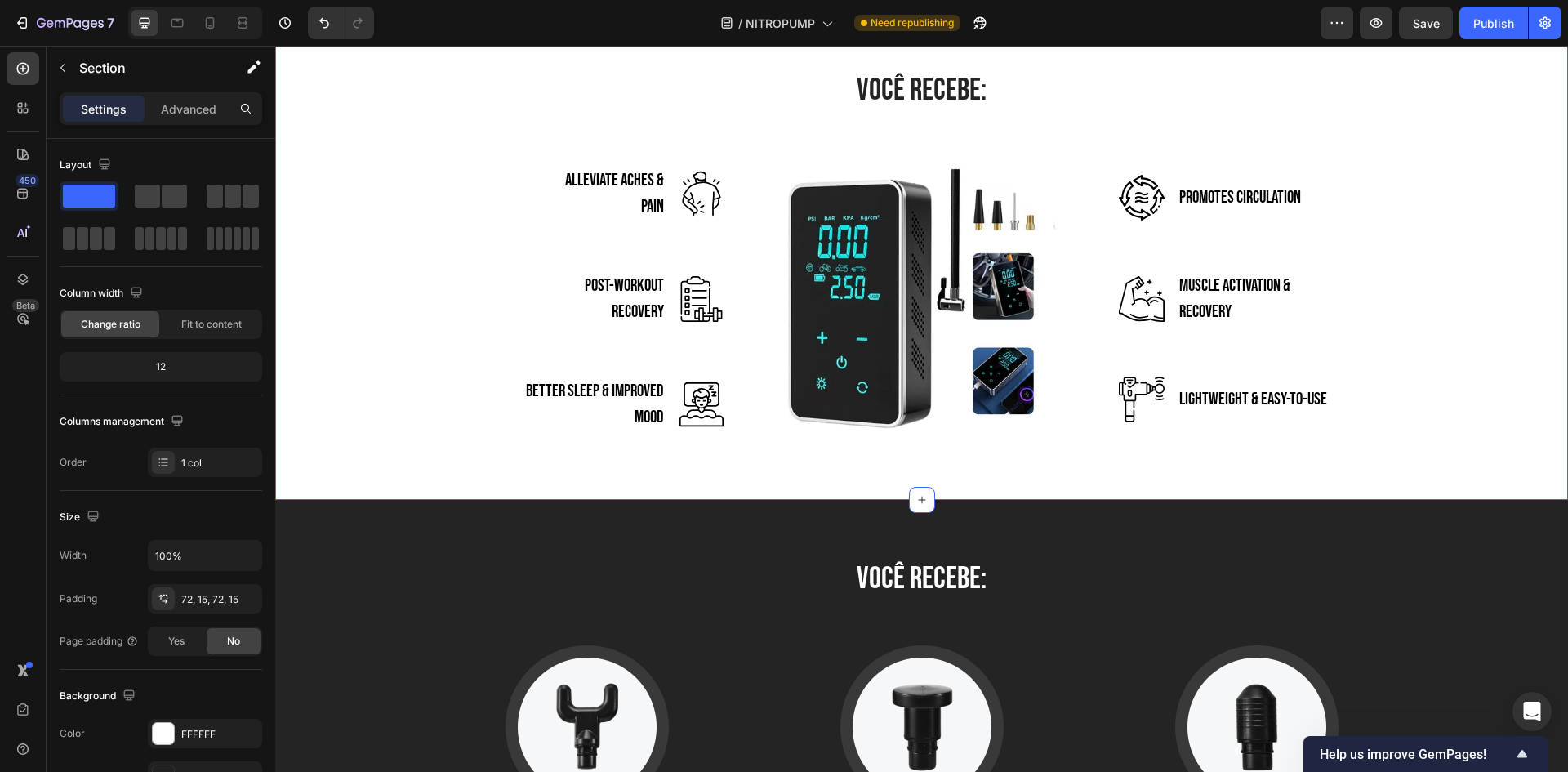
click at [712, 406] on img at bounding box center [700, 403] width 45 height 45
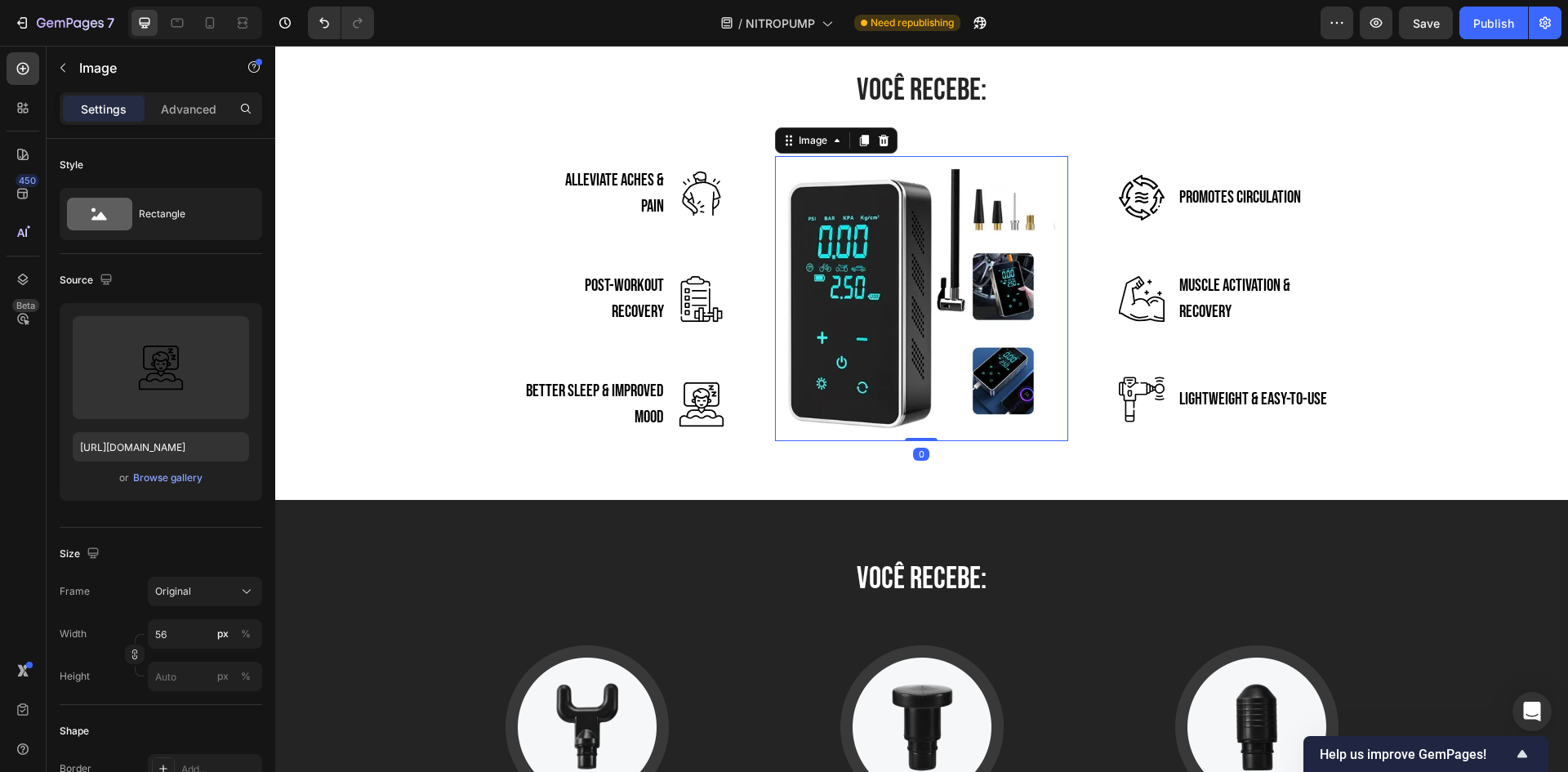
click at [789, 405] on img at bounding box center [921, 298] width 293 height 285
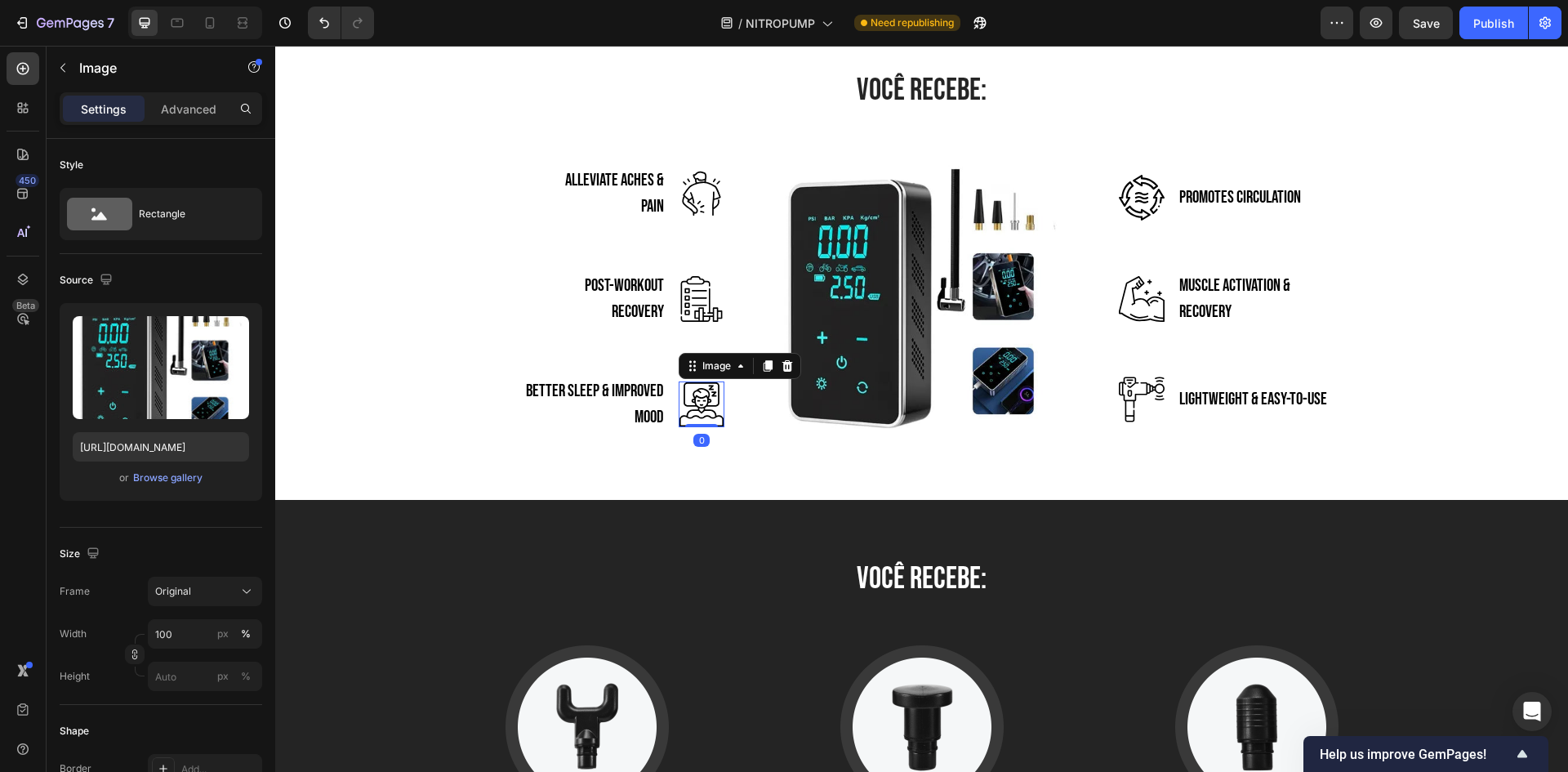
click at [688, 415] on img at bounding box center [700, 403] width 45 height 45
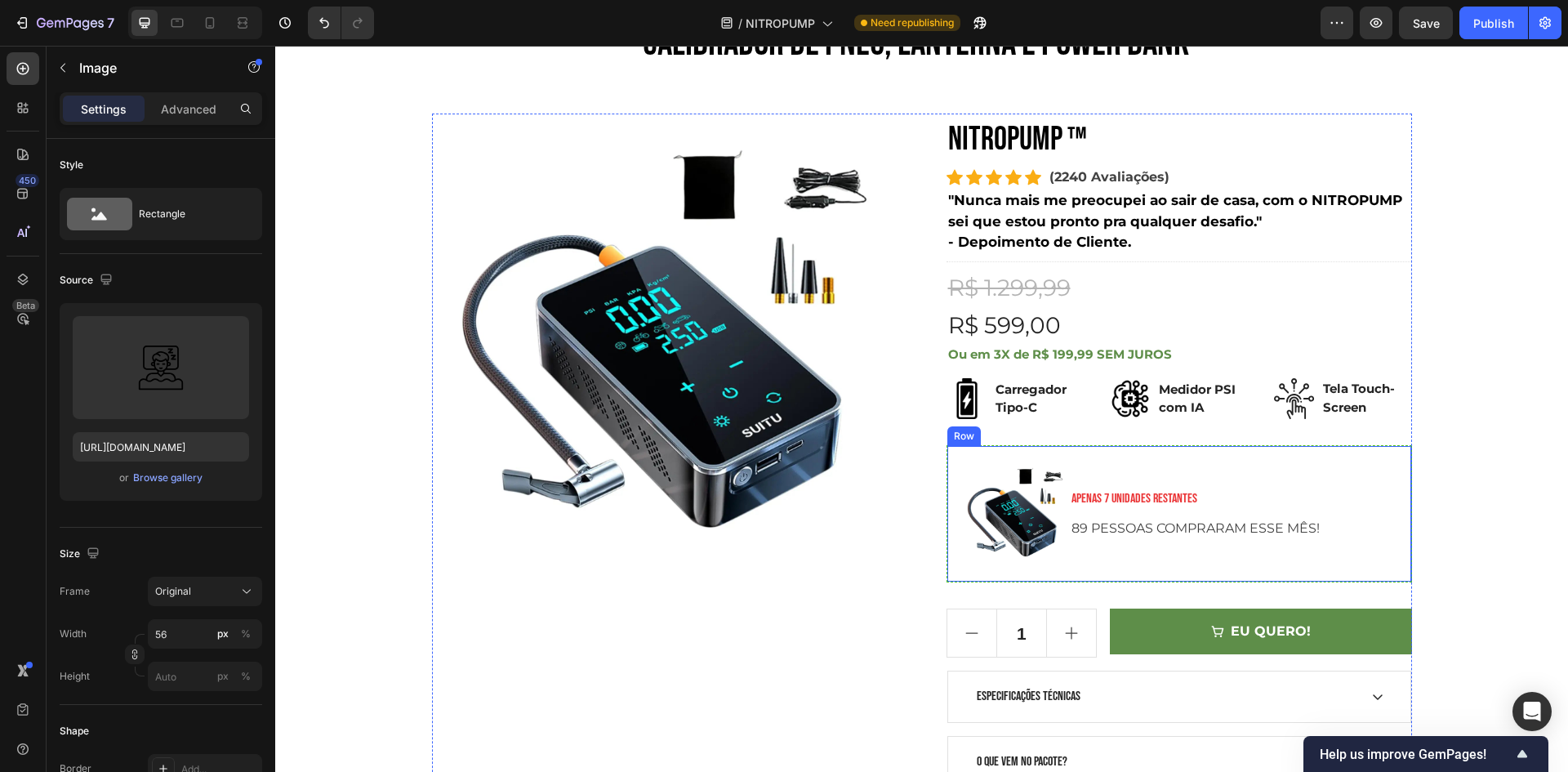
scroll to position [0, 0]
